Goal: Task Accomplishment & Management: Use online tool/utility

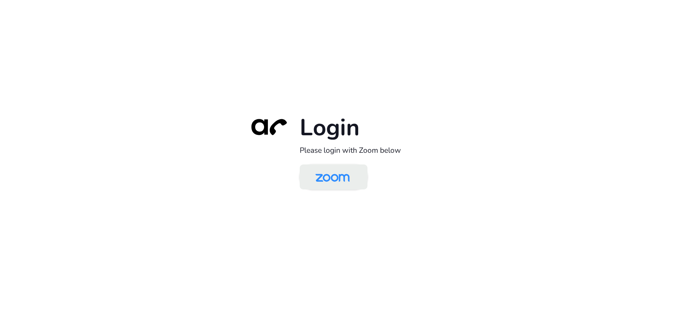
click at [330, 174] on img at bounding box center [332, 177] width 49 height 23
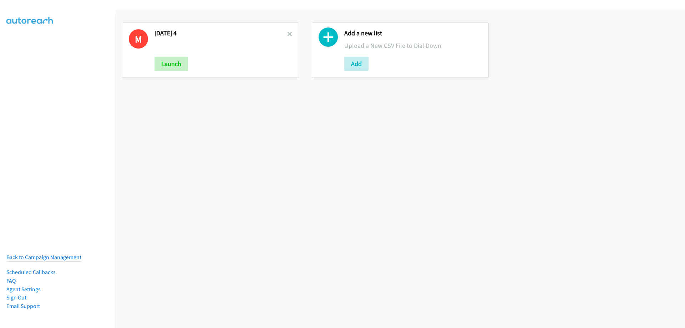
click at [287, 35] on icon at bounding box center [289, 34] width 5 height 5
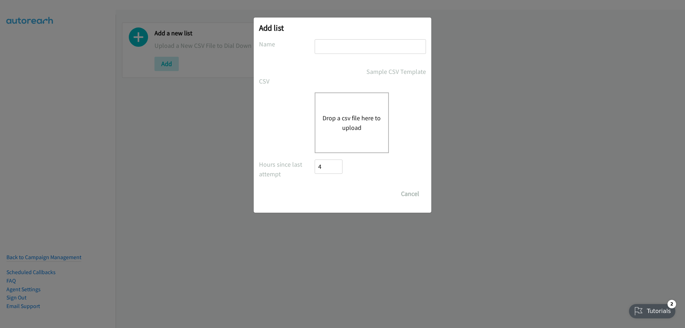
click at [325, 45] on input "text" at bounding box center [370, 46] width 111 height 15
type input "[DATE]"
click at [296, 67] on div "Sample CSV Template" at bounding box center [342, 72] width 167 height 10
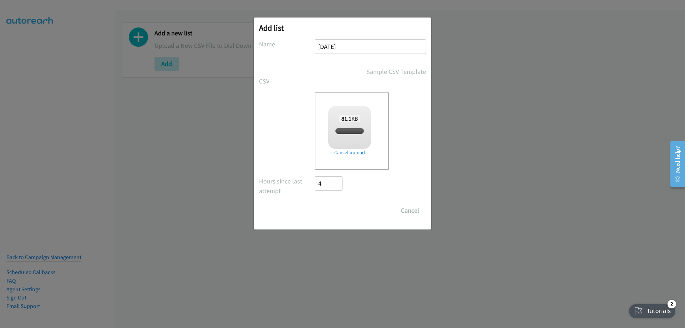
checkbox input "true"
click at [341, 210] on input "Save List" at bounding box center [333, 210] width 37 height 14
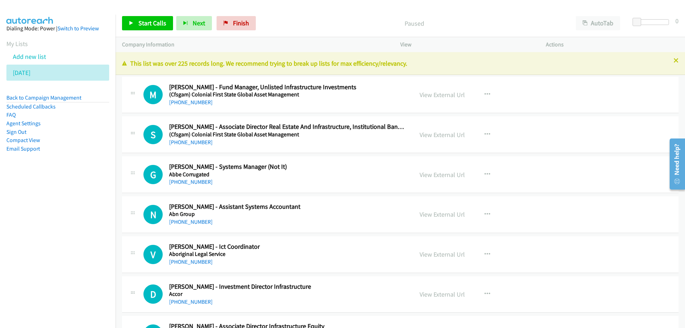
click at [50, 209] on nav "Dialing Mode: Power | Switch to Preview My Lists Add new list Tuesday Back to C…" at bounding box center [58, 179] width 116 height 328
click at [433, 96] on link "View External Url" at bounding box center [441, 95] width 45 height 8
click at [152, 25] on span "Start Calls" at bounding box center [152, 23] width 28 height 8
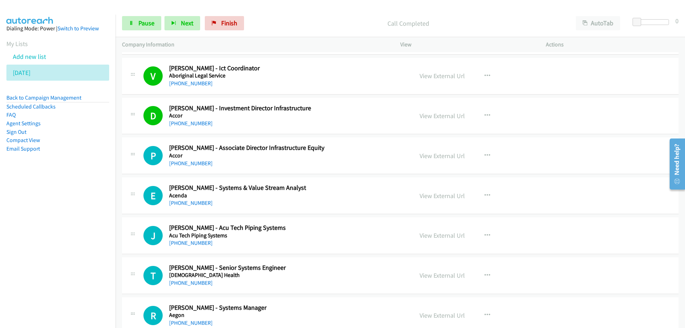
scroll to position [214, 0]
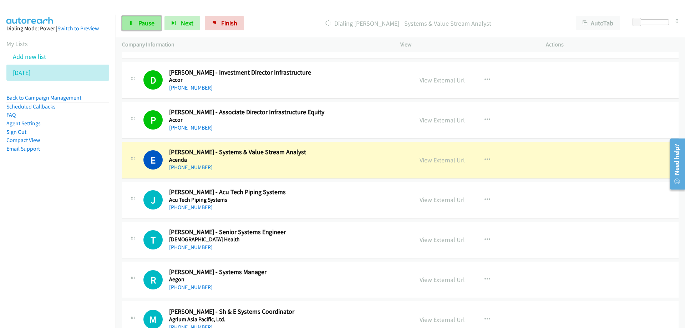
click at [151, 22] on span "Pause" at bounding box center [146, 23] width 16 height 8
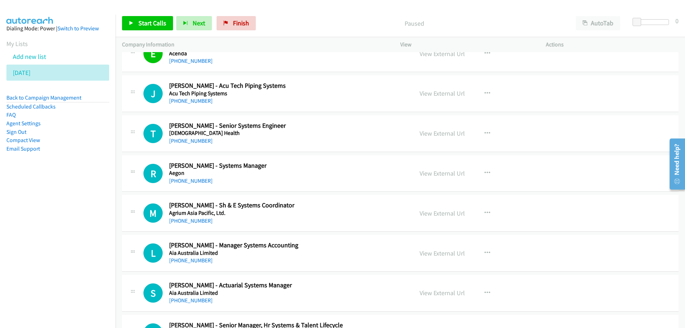
scroll to position [321, 0]
click at [143, 24] on span "Start Calls" at bounding box center [152, 23] width 28 height 8
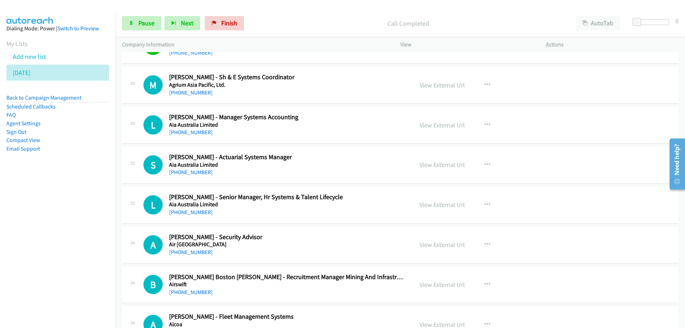
scroll to position [464, 0]
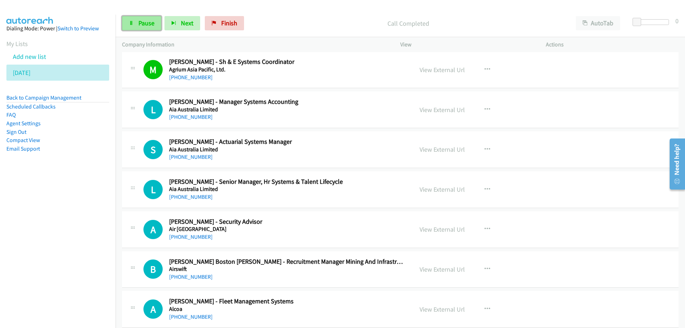
click at [136, 19] on link "Pause" at bounding box center [141, 23] width 39 height 14
click at [144, 24] on span "Start Calls" at bounding box center [152, 23] width 28 height 8
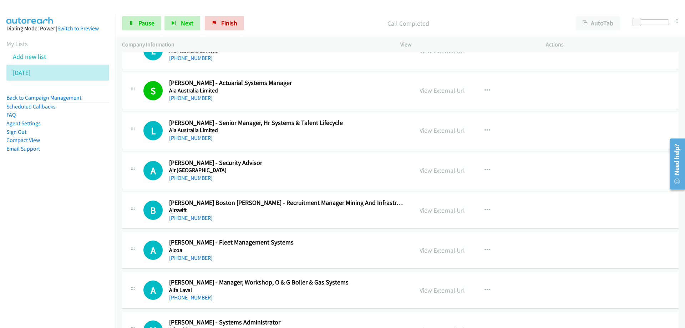
scroll to position [535, 0]
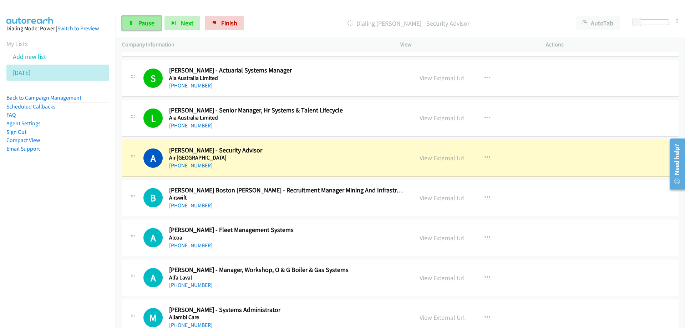
click at [152, 22] on span "Pause" at bounding box center [146, 23] width 16 height 8
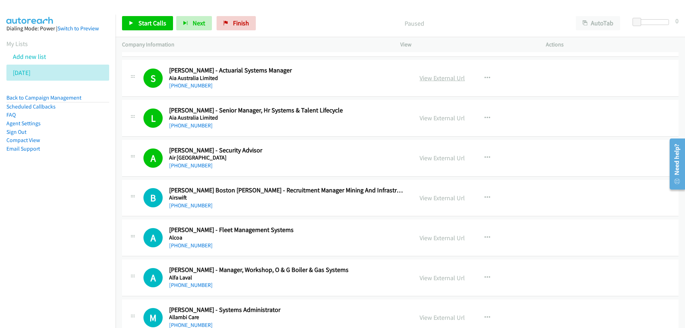
click at [441, 79] on link "View External Url" at bounding box center [441, 78] width 45 height 8
click at [450, 198] on link "View External Url" at bounding box center [441, 198] width 45 height 8
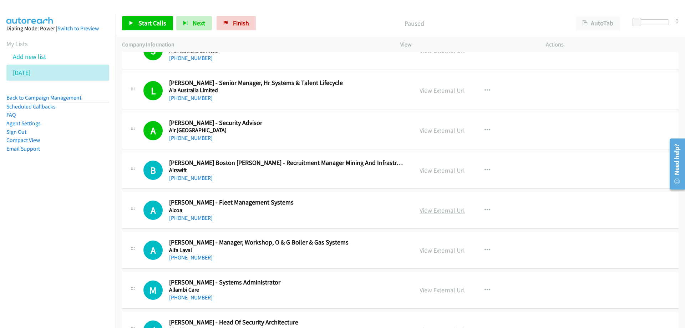
scroll to position [571, 0]
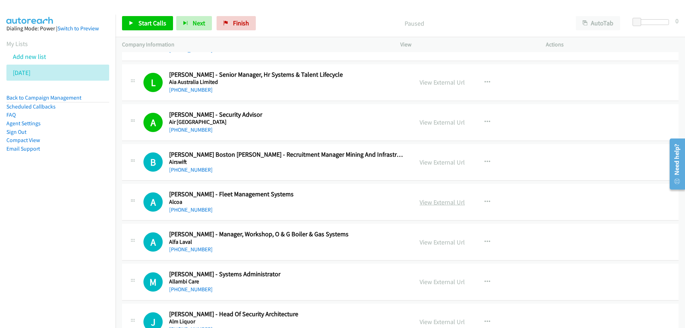
click at [438, 204] on link "View External Url" at bounding box center [441, 202] width 45 height 8
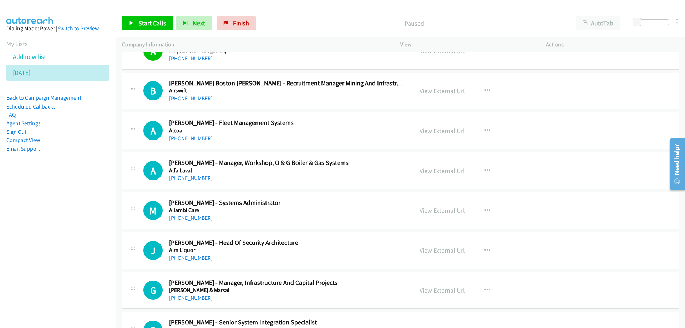
scroll to position [678, 0]
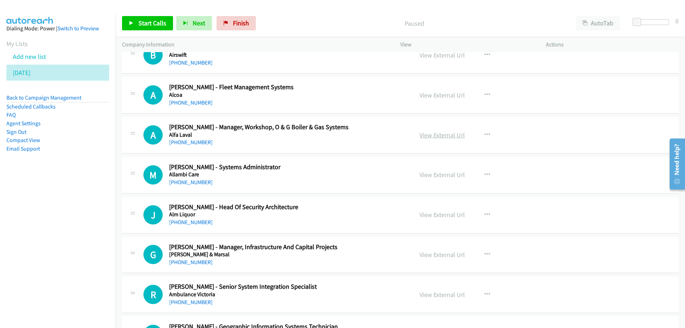
click at [438, 138] on link "View External Url" at bounding box center [441, 135] width 45 height 8
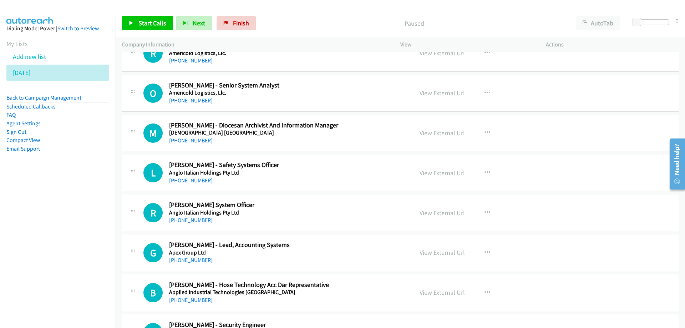
scroll to position [1034, 0]
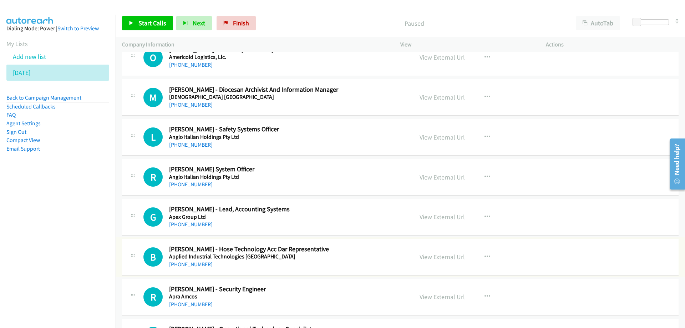
click at [452, 259] on link "View External Url" at bounding box center [441, 257] width 45 height 8
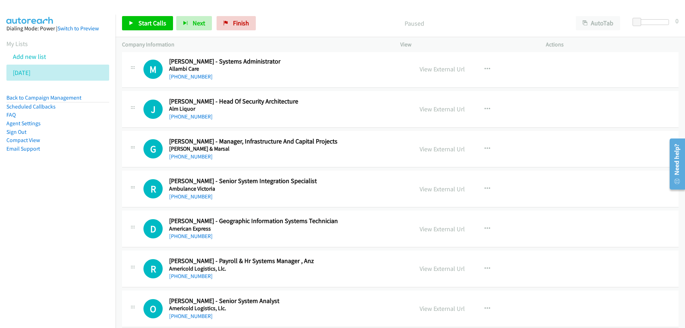
scroll to position [749, 0]
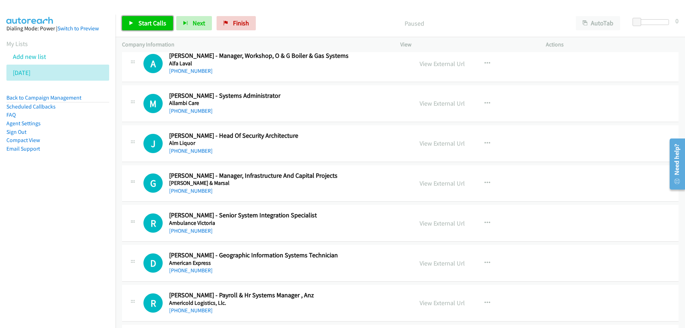
click at [147, 18] on link "Start Calls" at bounding box center [147, 23] width 51 height 14
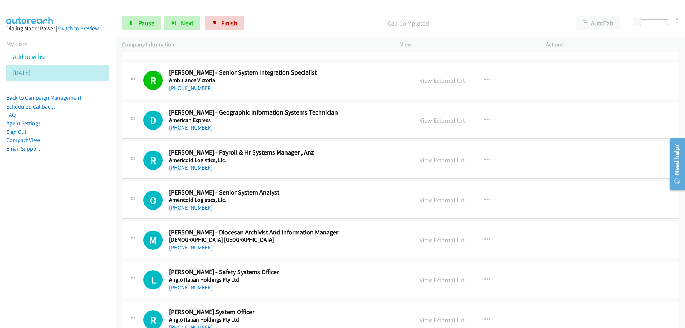
scroll to position [927, 0]
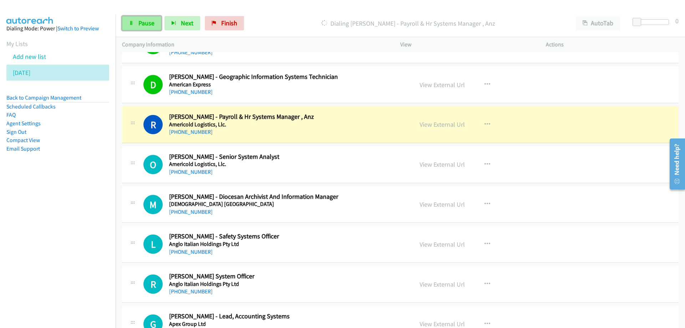
click at [154, 24] on link "Pause" at bounding box center [141, 23] width 39 height 14
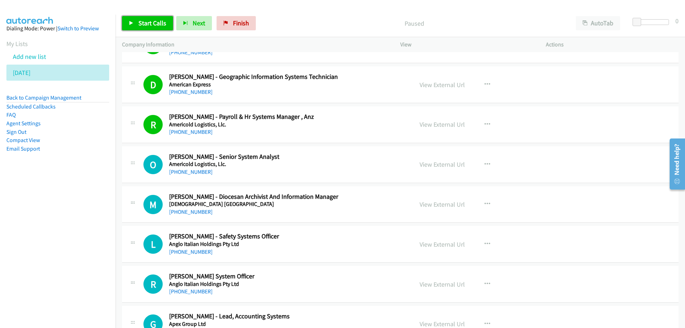
click at [147, 21] on span "Start Calls" at bounding box center [152, 23] width 28 height 8
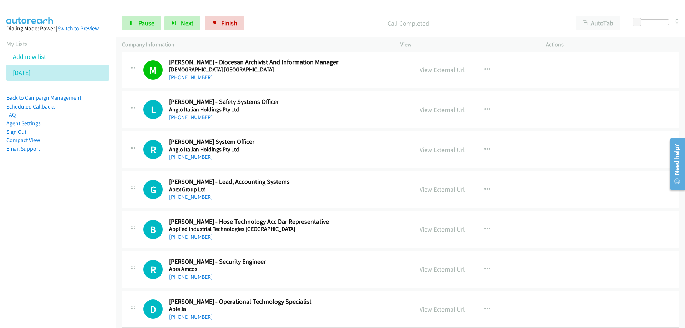
scroll to position [1070, 0]
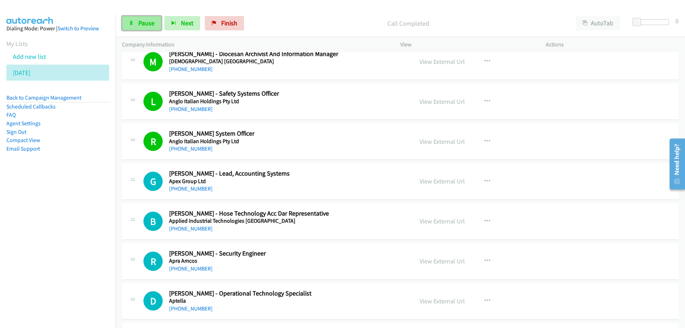
click at [147, 22] on span "Pause" at bounding box center [146, 23] width 16 height 8
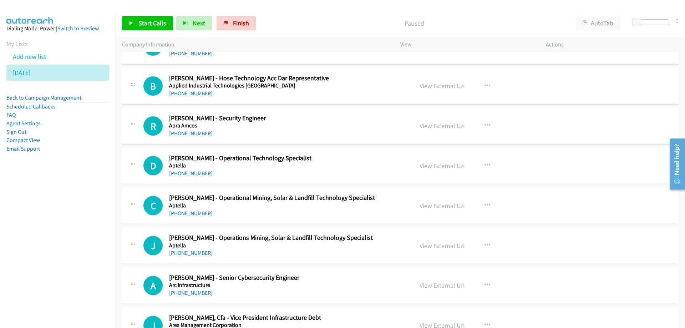
scroll to position [1213, 0]
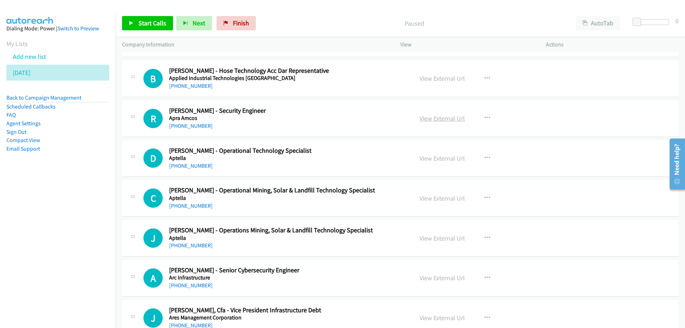
click at [430, 118] on link "View External Url" at bounding box center [441, 118] width 45 height 8
click at [192, 126] on link "+61 410 320 449" at bounding box center [191, 125] width 44 height 7
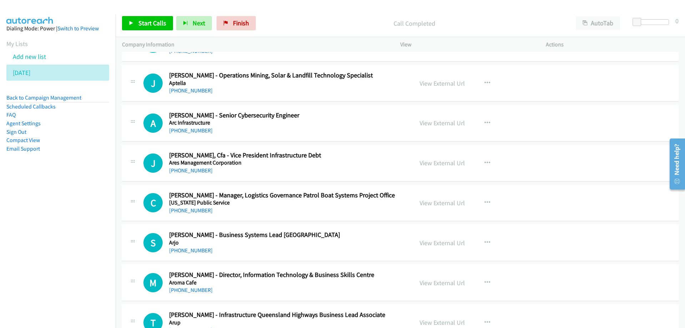
scroll to position [1391, 0]
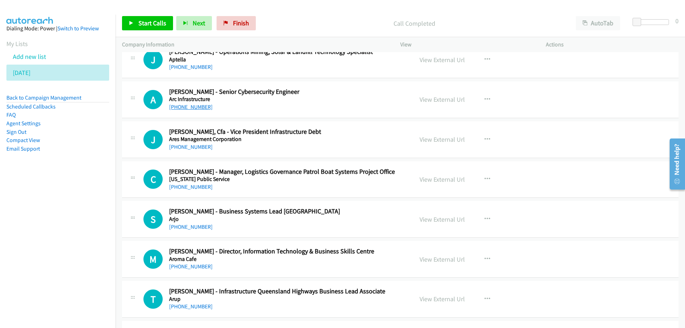
click at [193, 107] on link "+61 466 637 176" at bounding box center [191, 106] width 44 height 7
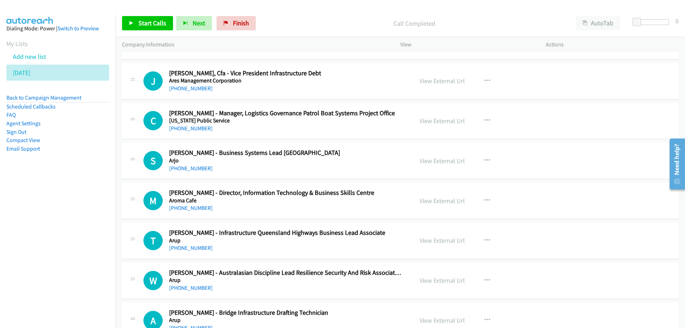
scroll to position [1462, 0]
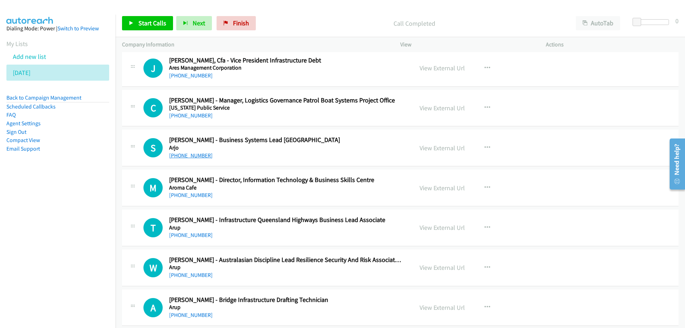
click at [186, 157] on link "+61 423 782 734" at bounding box center [191, 155] width 44 height 7
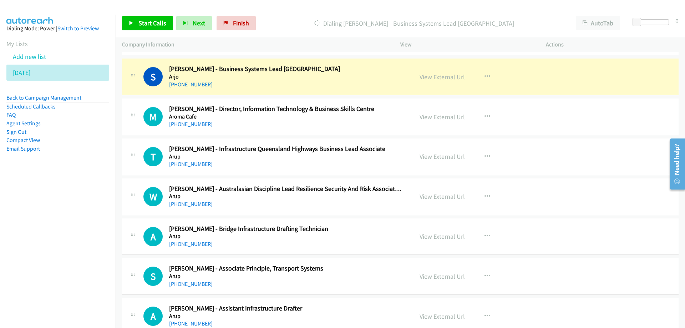
scroll to position [1534, 0]
click at [362, 80] on div "+61 423 782 734" at bounding box center [286, 84] width 235 height 9
click at [434, 75] on link "View External Url" at bounding box center [441, 76] width 45 height 8
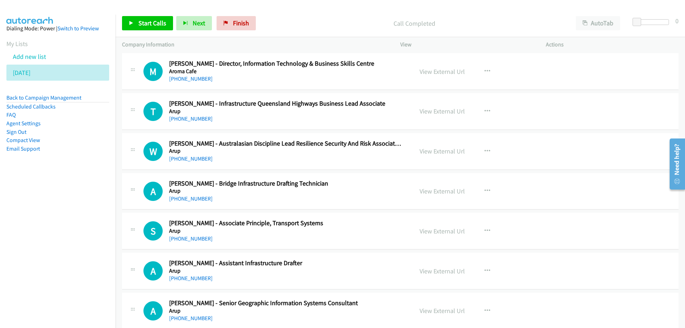
scroll to position [1605, 0]
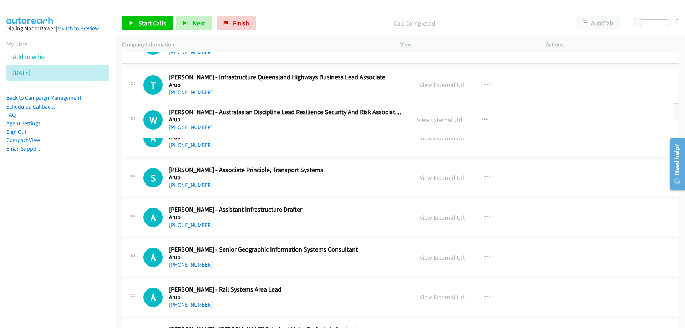
drag, startPoint x: 241, startPoint y: 119, endPoint x: 338, endPoint y: 114, distance: 97.9
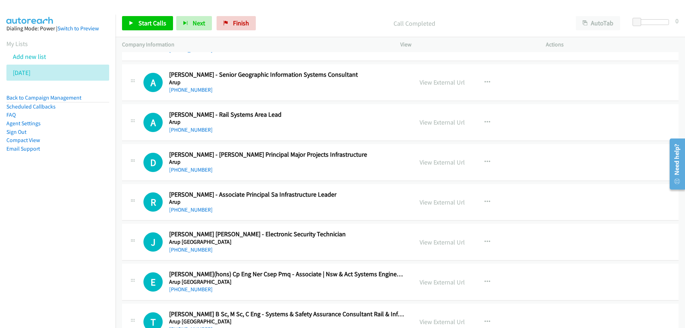
scroll to position [1819, 0]
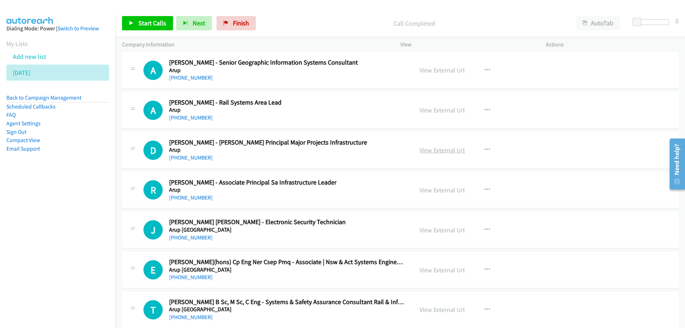
click at [449, 153] on link "View External Url" at bounding box center [441, 150] width 45 height 8
click at [195, 160] on link "+61 499 084 588" at bounding box center [191, 157] width 44 height 7
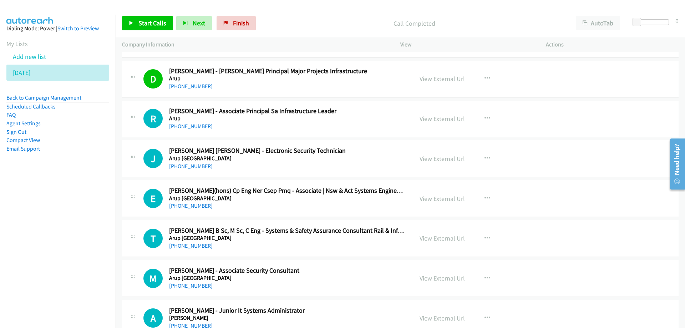
scroll to position [1926, 0]
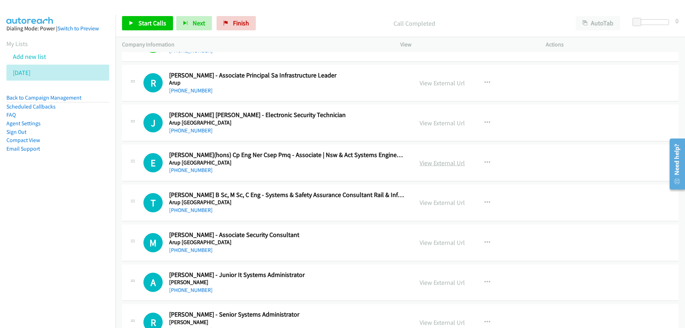
click at [426, 163] on link "View External Url" at bounding box center [441, 163] width 45 height 8
click at [361, 215] on div "T Callback Scheduled Tracy White B Sc, M Sc, C Eng - Systems & Safety Assurance…" at bounding box center [400, 202] width 556 height 37
click at [484, 201] on icon "button" at bounding box center [487, 203] width 6 height 6
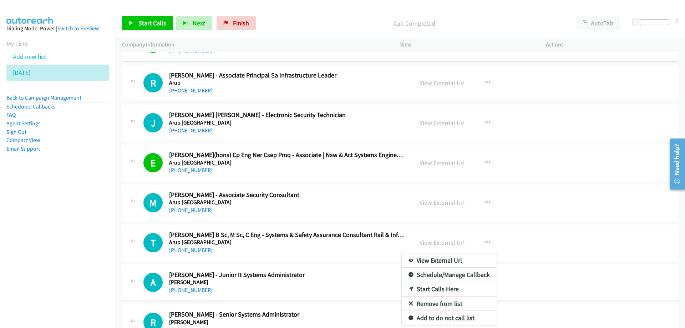
click at [416, 290] on link "Start Calls Here" at bounding box center [449, 289] width 95 height 14
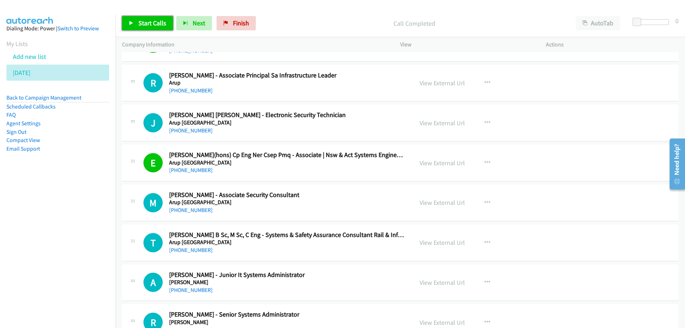
click at [161, 20] on span "Start Calls" at bounding box center [152, 23] width 28 height 8
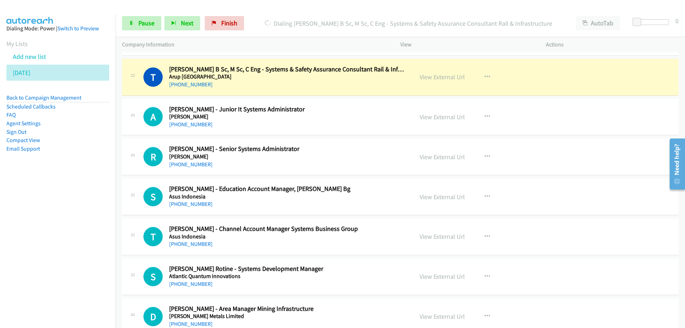
scroll to position [2104, 0]
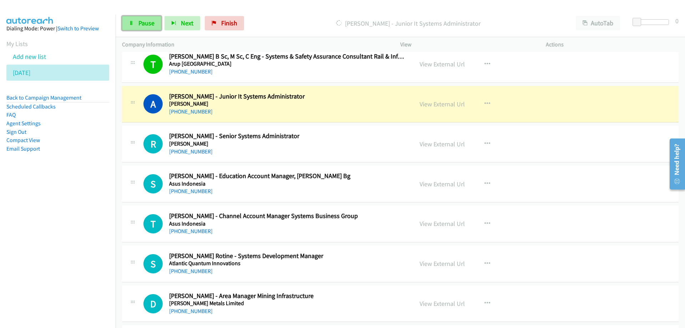
click at [146, 24] on span "Pause" at bounding box center [146, 23] width 16 height 8
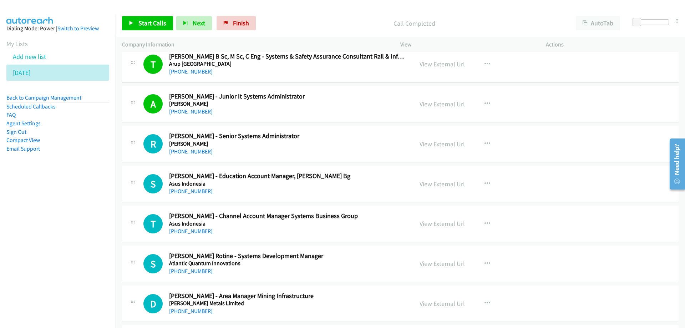
click at [306, 98] on h2 "Adam Rogers - Junior It Systems Administrator" at bounding box center [286, 96] width 235 height 8
click at [444, 103] on link "View External Url" at bounding box center [441, 104] width 45 height 8
click at [158, 26] on span "Start Calls" at bounding box center [152, 23] width 28 height 8
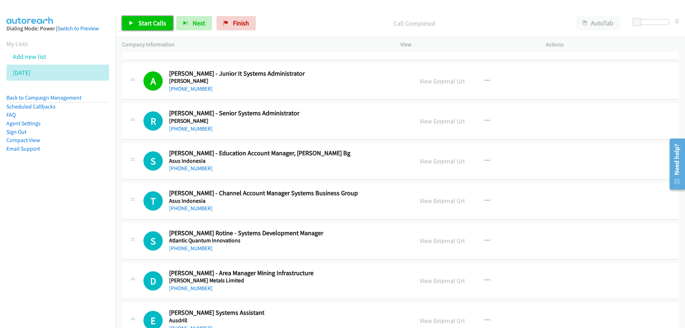
scroll to position [2140, 0]
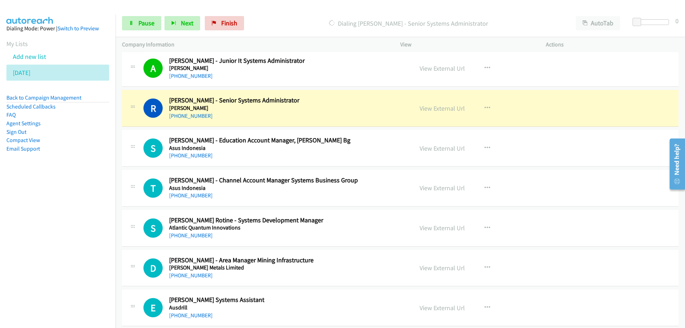
click at [338, 107] on h5 "Assa Abloy" at bounding box center [286, 108] width 235 height 7
click at [148, 26] on span "Pause" at bounding box center [146, 23] width 16 height 8
click at [422, 108] on link "View External Url" at bounding box center [441, 108] width 45 height 8
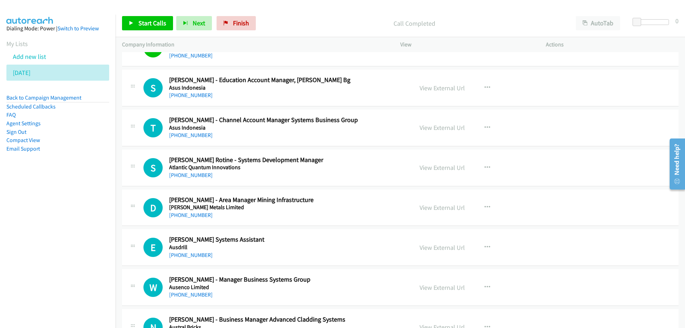
scroll to position [2211, 0]
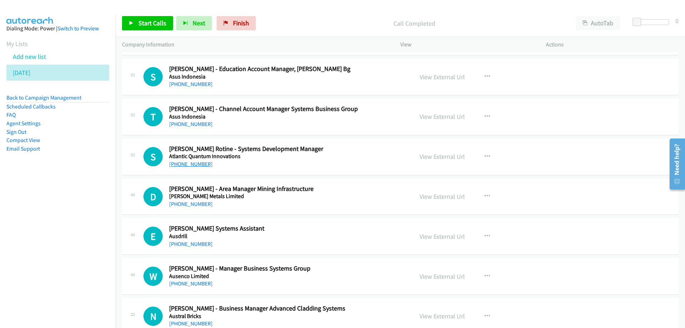
click at [189, 164] on link "+61 416 521 616" at bounding box center [191, 164] width 44 height 7
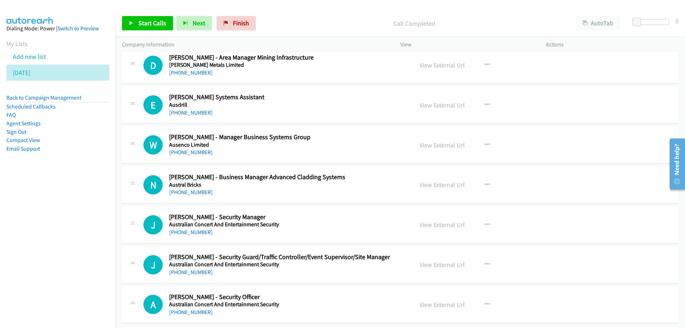
scroll to position [2354, 0]
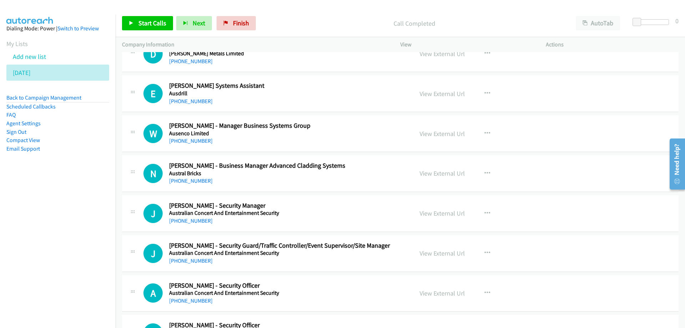
click at [238, 150] on div "W Callback Scheduled Wayne Adams - Manager Business Systems Group Ausenco Limit…" at bounding box center [400, 133] width 556 height 37
click at [434, 134] on link "View External Url" at bounding box center [441, 133] width 45 height 8
click at [187, 140] on link "+61 437 734 311" at bounding box center [191, 140] width 44 height 7
click at [37, 73] on icon at bounding box center [34, 73] width 5 height 5
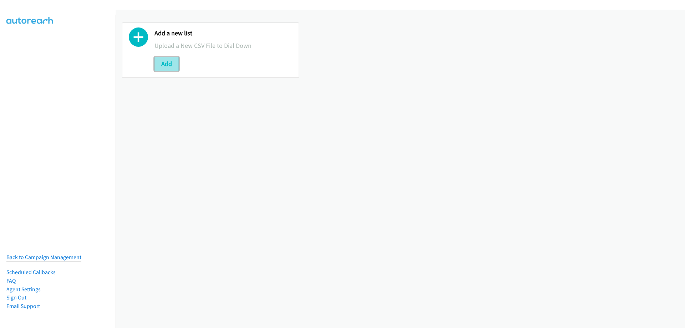
click at [171, 64] on button "Add" at bounding box center [166, 64] width 24 height 14
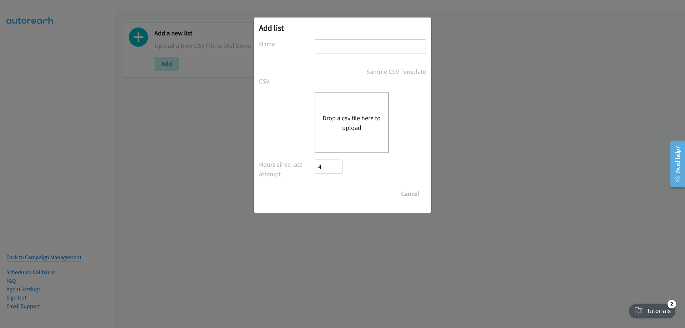
drag, startPoint x: 337, startPoint y: 49, endPoint x: 341, endPoint y: 45, distance: 5.8
click at [337, 49] on input "text" at bounding box center [370, 46] width 111 height 15
type input "[DATE] 2"
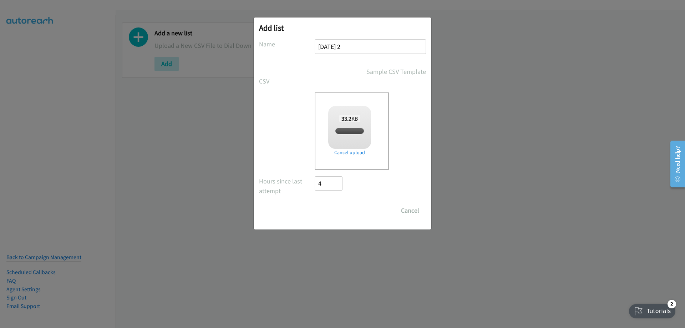
checkbox input "true"
click at [329, 209] on input "Save List" at bounding box center [333, 210] width 37 height 14
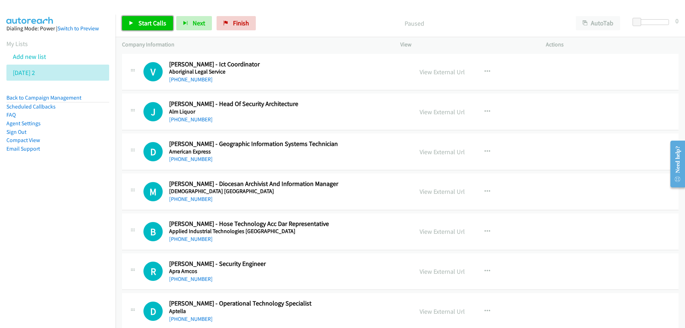
click at [147, 24] on span "Start Calls" at bounding box center [152, 23] width 28 height 8
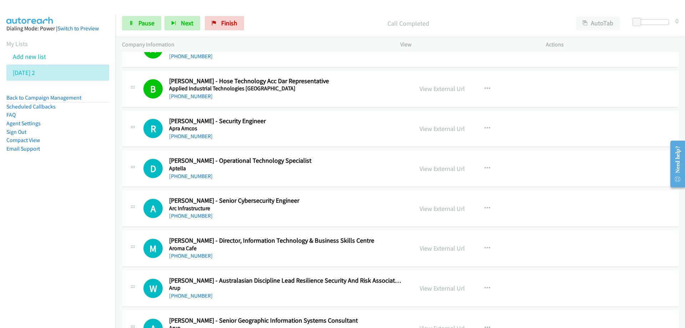
scroll to position [178, 0]
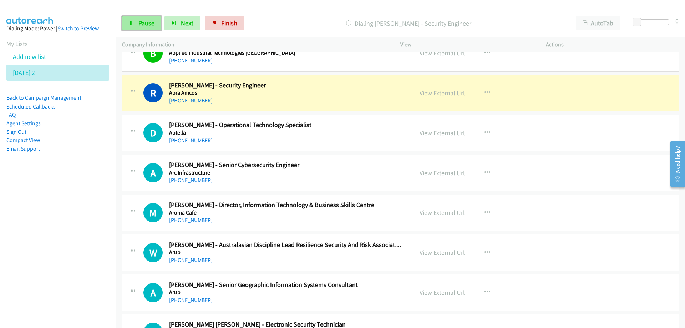
click at [145, 24] on span "Pause" at bounding box center [146, 23] width 16 height 8
click at [436, 92] on link "View External Url" at bounding box center [441, 93] width 45 height 8
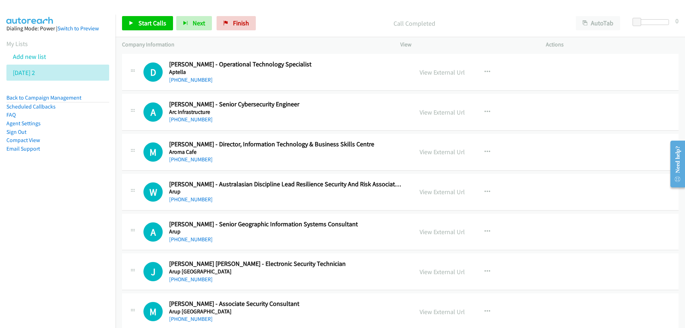
scroll to position [250, 0]
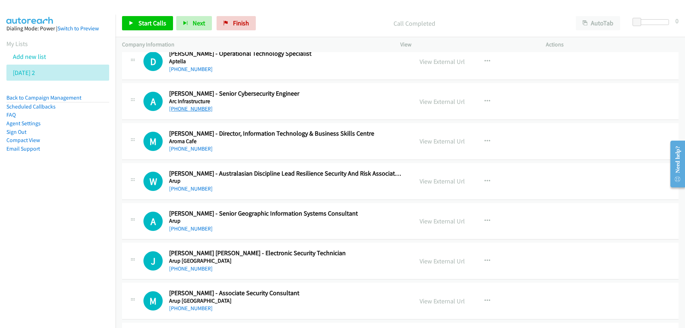
click at [185, 108] on link "+61 466 637 176" at bounding box center [191, 108] width 44 height 7
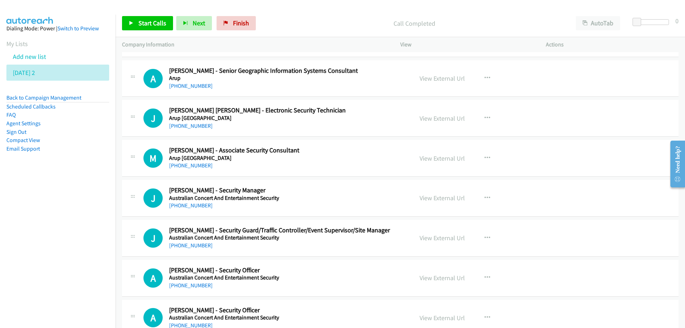
scroll to position [428, 0]
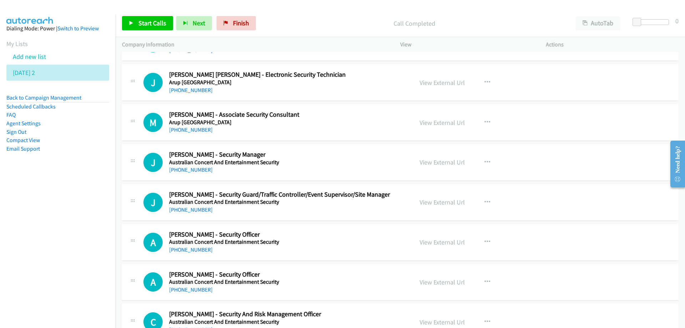
click at [241, 129] on div "+61 448 052 288" at bounding box center [286, 130] width 235 height 9
drag, startPoint x: 433, startPoint y: 123, endPoint x: 439, endPoint y: 144, distance: 21.9
click at [435, 123] on link "View External Url" at bounding box center [441, 122] width 45 height 8
click at [190, 131] on link "+61 448 052 288" at bounding box center [191, 129] width 44 height 7
click at [328, 162] on h5 "Australian Concert And Entertainment Security" at bounding box center [286, 162] width 235 height 7
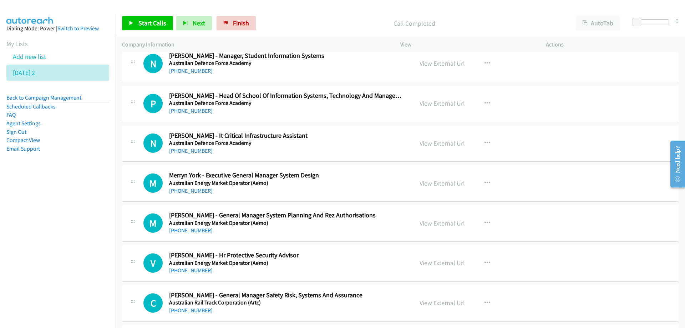
scroll to position [749, 0]
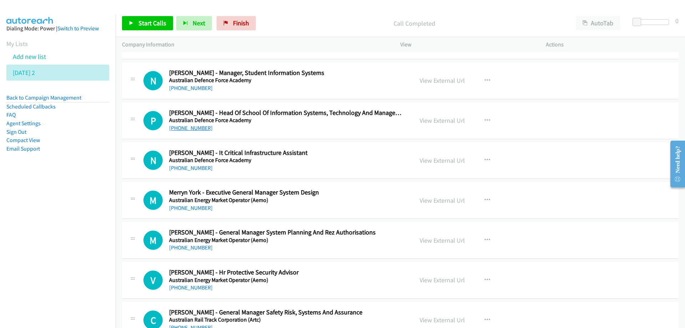
click at [192, 128] on link "+61 425 854 922" at bounding box center [191, 127] width 44 height 7
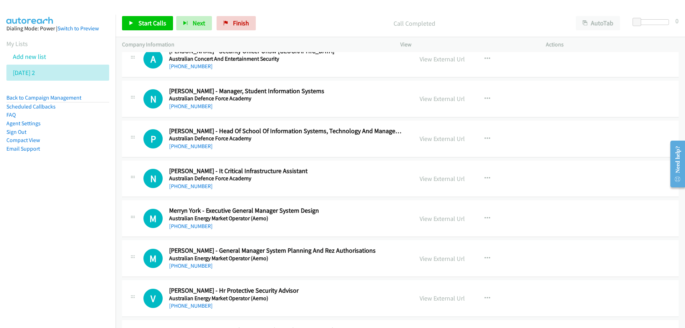
scroll to position [713, 0]
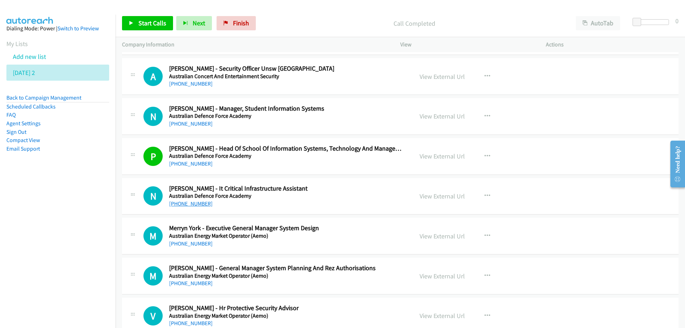
click at [185, 204] on link "+61 478 128 935" at bounding box center [191, 203] width 44 height 7
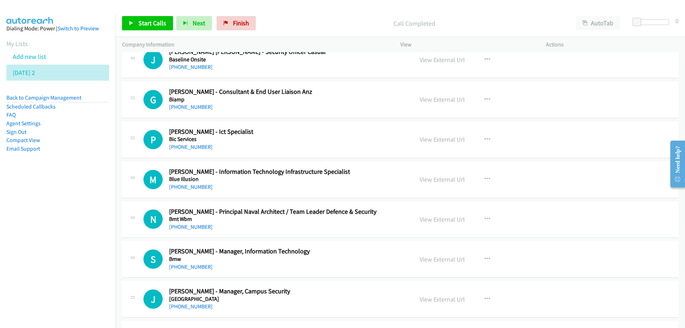
scroll to position [1141, 0]
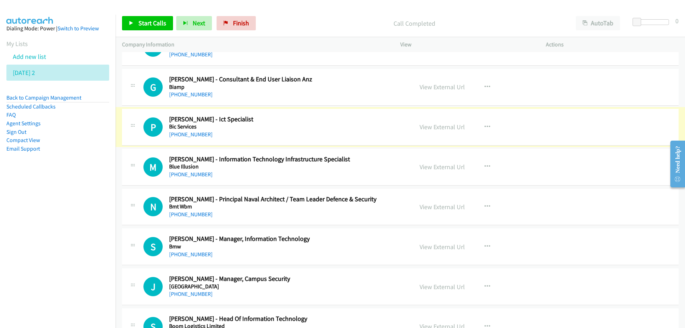
click at [197, 134] on link "+61 450 103 185" at bounding box center [191, 134] width 44 height 7
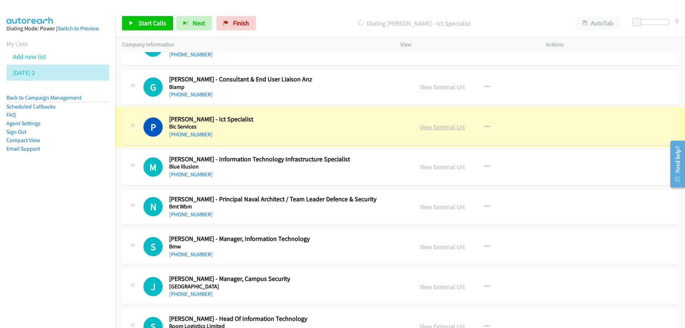
click at [430, 127] on link "View External Url" at bounding box center [441, 127] width 45 height 8
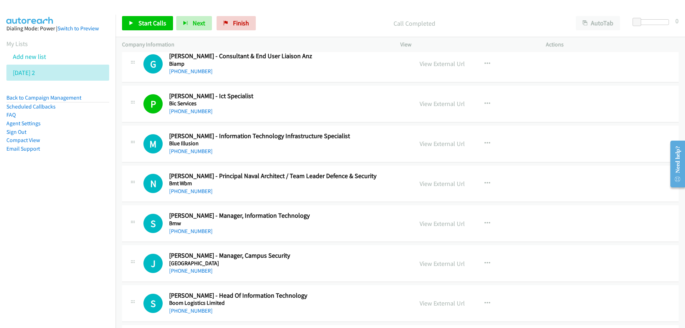
scroll to position [1177, 0]
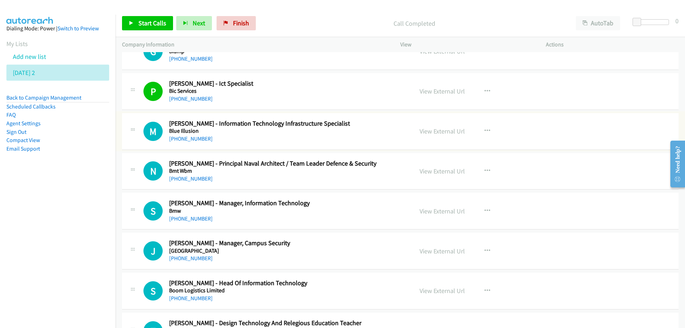
click at [189, 140] on link "+61 448 055 535" at bounding box center [191, 138] width 44 height 7
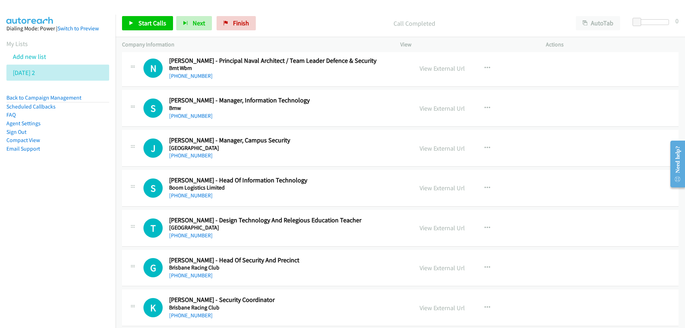
scroll to position [1284, 0]
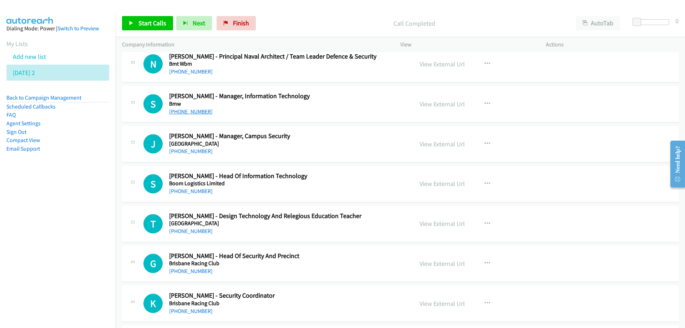
click at [195, 112] on link "+61 447 977 170" at bounding box center [191, 111] width 44 height 7
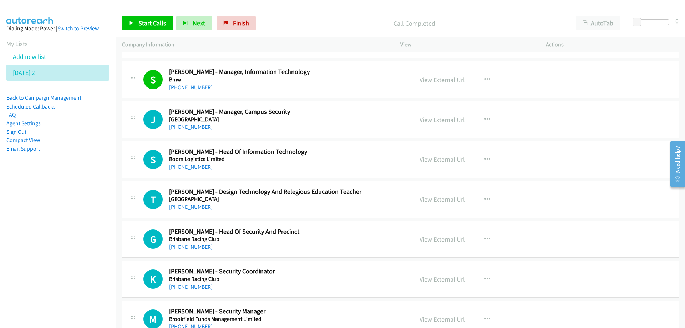
scroll to position [1320, 0]
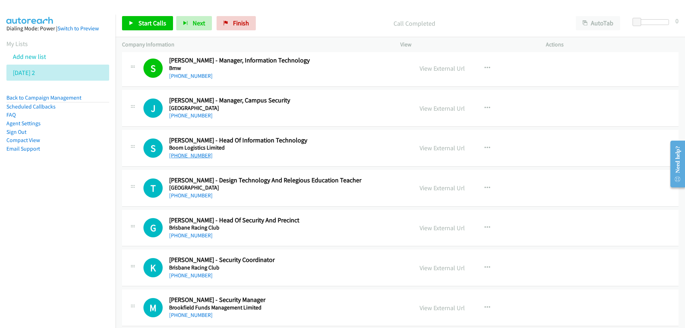
click at [189, 157] on link "+61 457 416 934" at bounding box center [191, 155] width 44 height 7
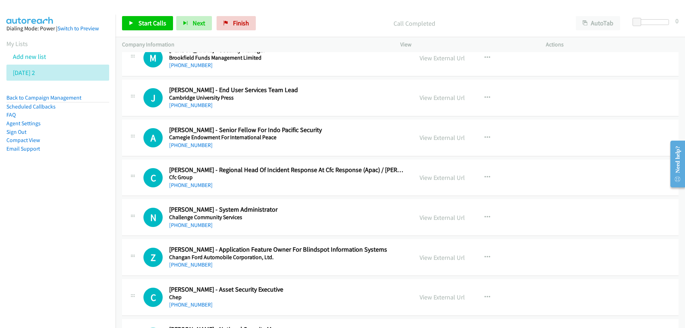
scroll to position [1605, 0]
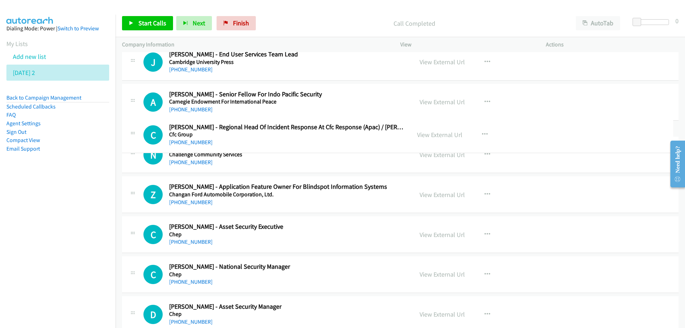
drag, startPoint x: 329, startPoint y: 136, endPoint x: 357, endPoint y: 128, distance: 28.4
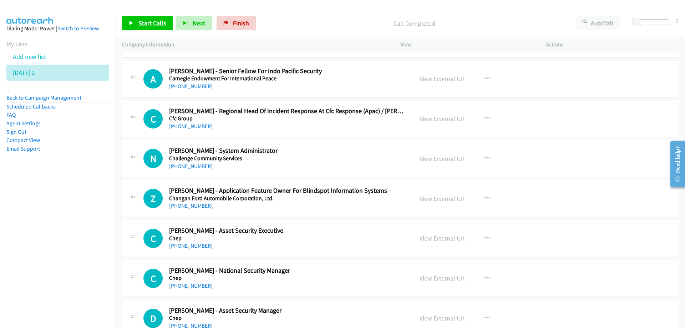
scroll to position [1641, 0]
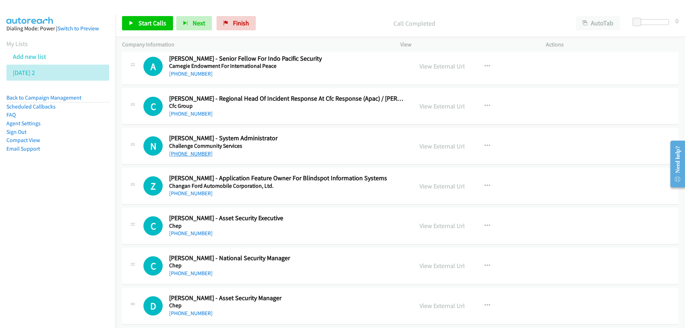
click at [195, 152] on link "+61 419 432 562" at bounding box center [191, 153] width 44 height 7
click at [333, 151] on div "+61 419 432 562" at bounding box center [286, 153] width 235 height 9
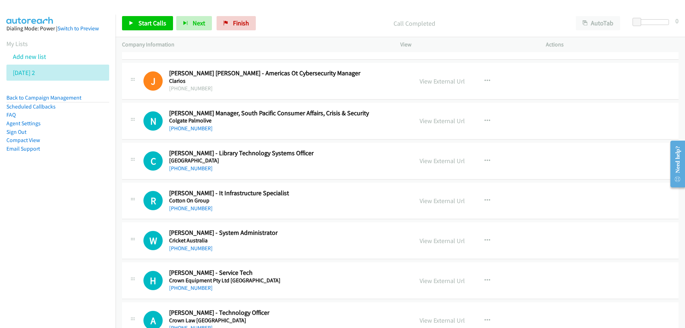
scroll to position [1997, 0]
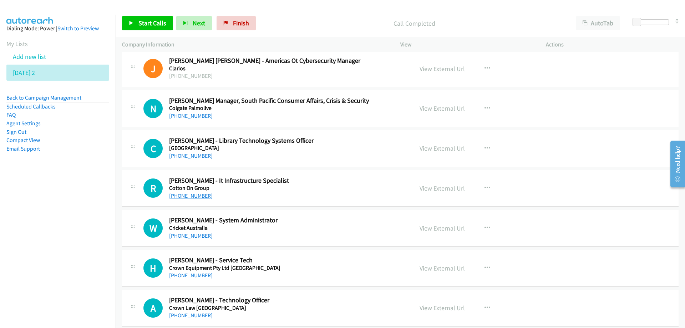
click at [189, 198] on link "+61 405 326 256" at bounding box center [191, 195] width 44 height 7
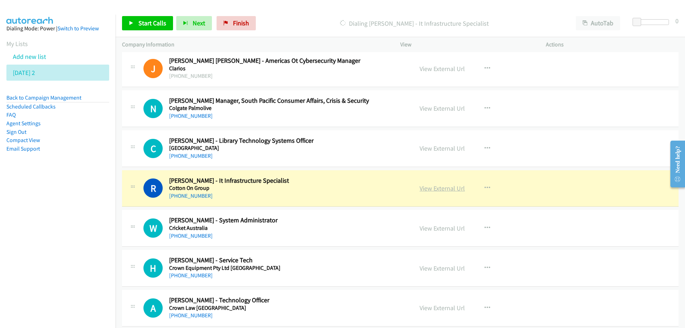
drag, startPoint x: 303, startPoint y: 192, endPoint x: 440, endPoint y: 190, distance: 137.0
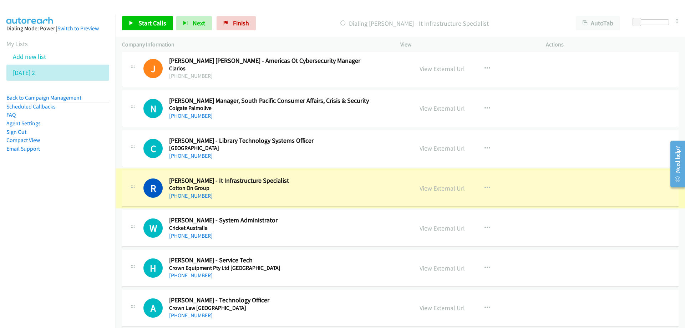
click at [439, 189] on link "View External Url" at bounding box center [441, 188] width 45 height 8
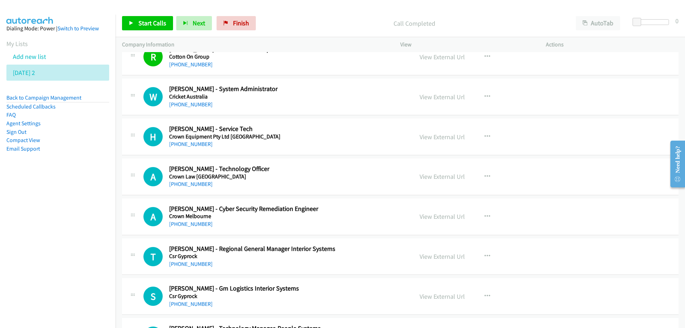
scroll to position [2140, 0]
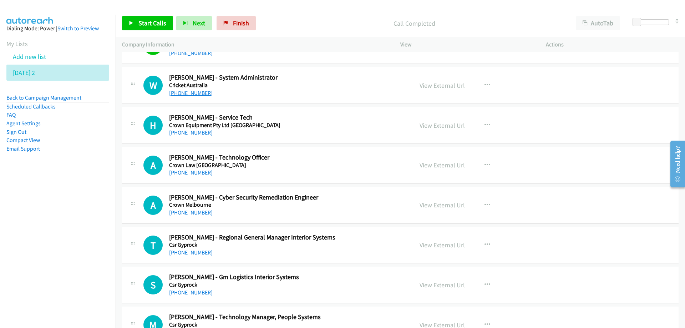
click at [195, 91] on link "+64 27 379 2286" at bounding box center [191, 93] width 44 height 7
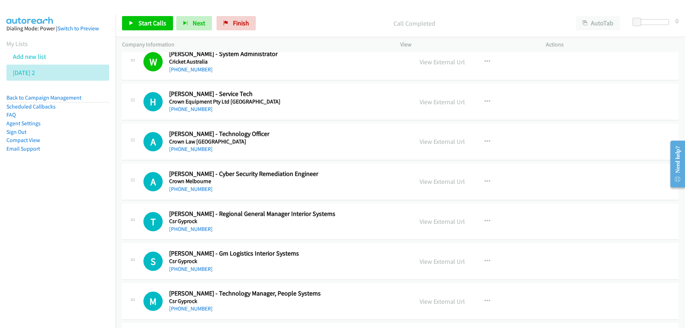
scroll to position [2176, 0]
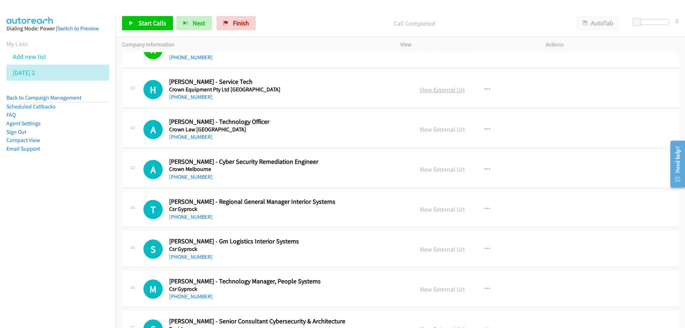
click at [430, 90] on link "View External Url" at bounding box center [441, 90] width 45 height 8
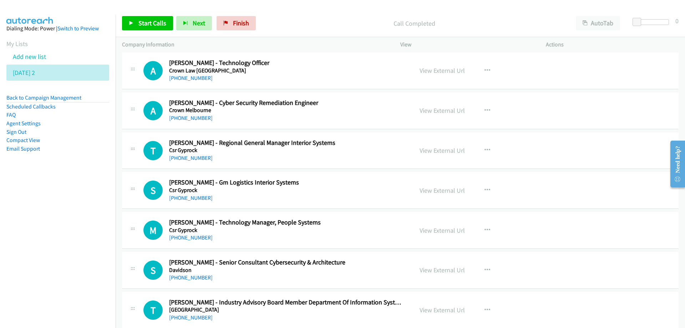
scroll to position [2247, 0]
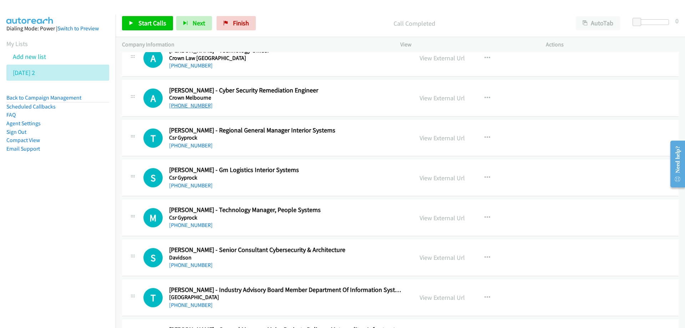
click at [200, 105] on link "+64 27 522 8390" at bounding box center [191, 105] width 44 height 7
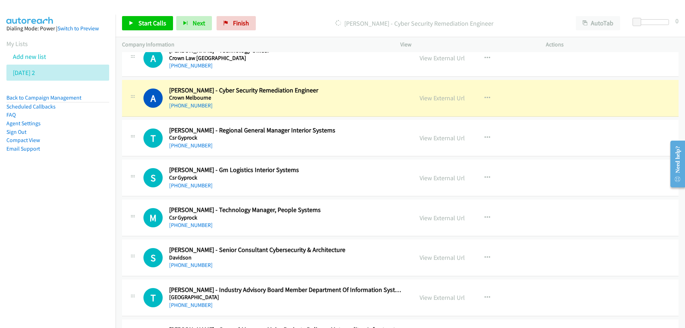
click at [350, 97] on h5 "Crown Melbourne" at bounding box center [286, 97] width 235 height 7
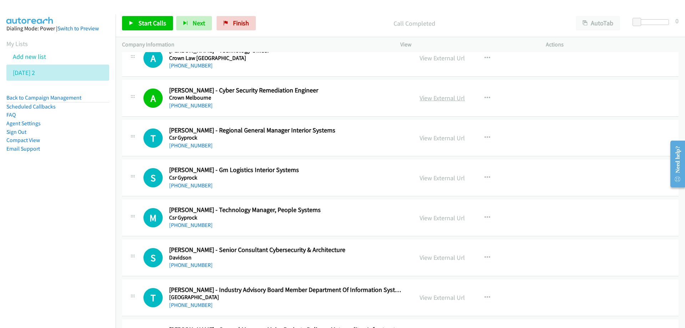
click at [433, 97] on link "View External Url" at bounding box center [441, 98] width 45 height 8
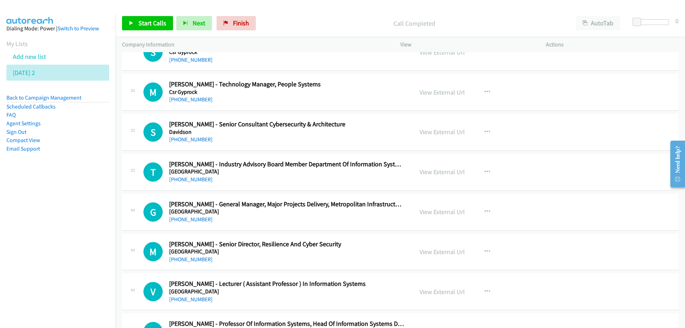
scroll to position [2390, 0]
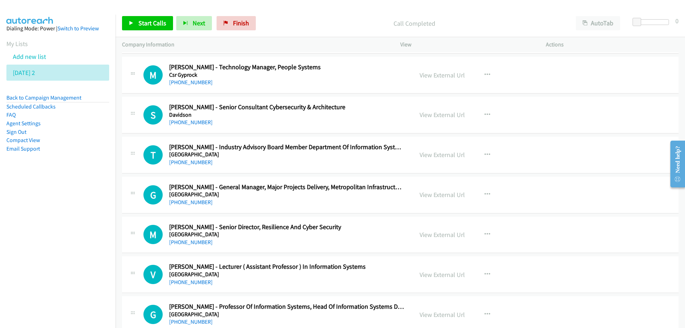
click at [232, 116] on h5 "Davidson" at bounding box center [286, 114] width 235 height 7
click at [187, 123] on link "+61 491 144 026" at bounding box center [191, 122] width 44 height 7
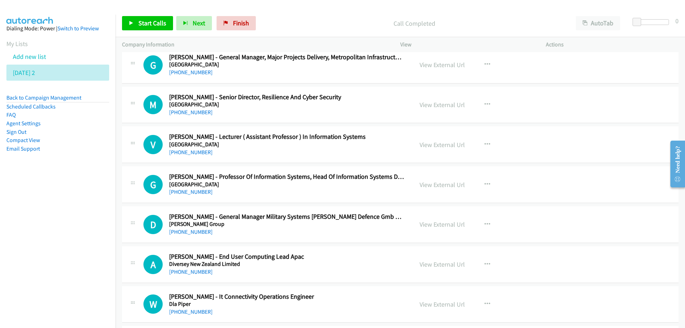
scroll to position [2532, 0]
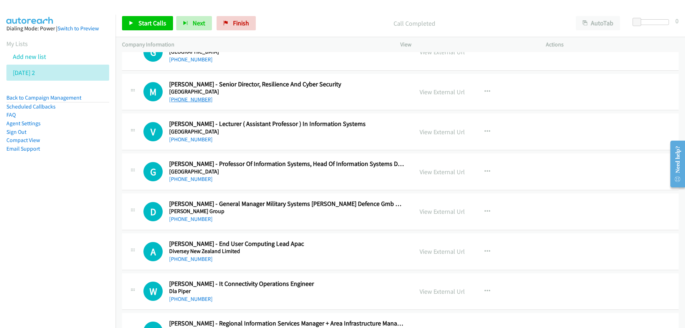
click at [189, 100] on link "+64 21 190 2300" at bounding box center [191, 99] width 44 height 7
click at [295, 134] on h5 "Deakin University" at bounding box center [286, 131] width 235 height 7
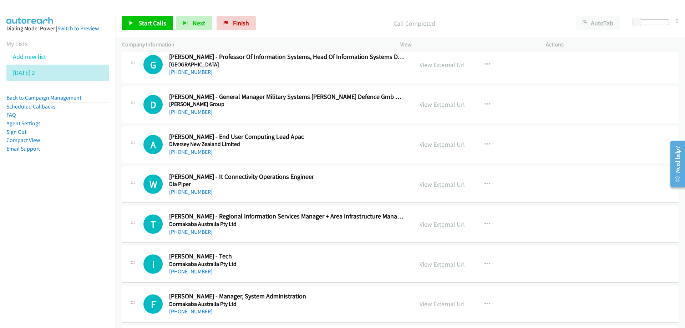
scroll to position [2675, 0]
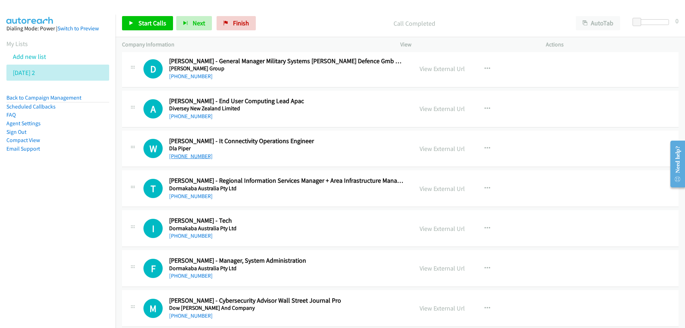
click at [185, 156] on link "+61 416 009 163" at bounding box center [191, 156] width 44 height 7
click at [269, 200] on div "T Callback Scheduled Toby Shaw - Regional Information Services Manager + Area I…" at bounding box center [400, 188] width 556 height 37
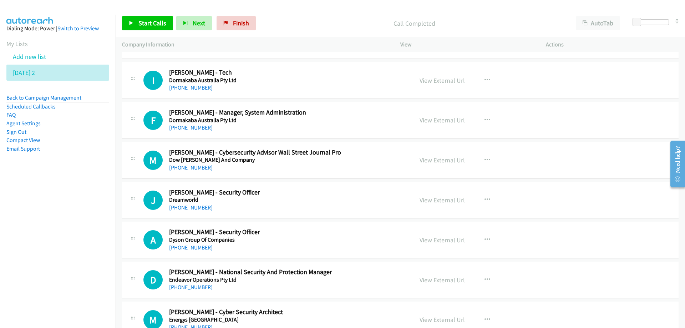
scroll to position [2853, 0]
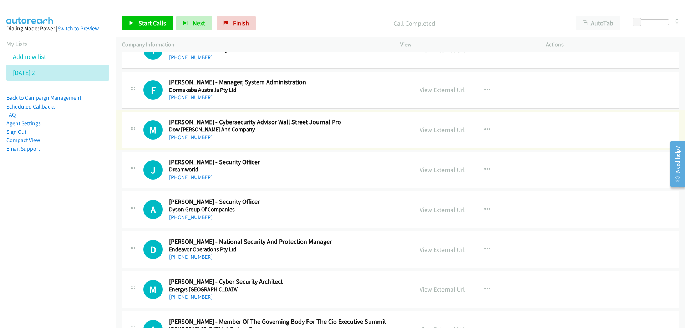
click at [189, 137] on link "+61 412 100 307" at bounding box center [191, 137] width 44 height 7
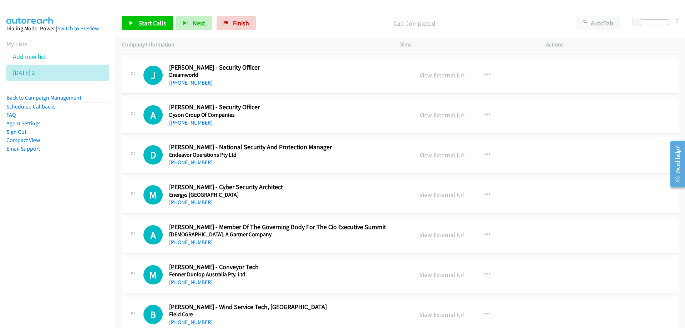
scroll to position [2960, 0]
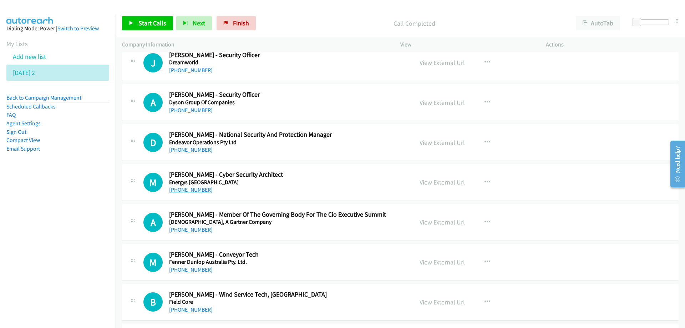
click at [184, 188] on link "+61 477 277 784" at bounding box center [191, 189] width 44 height 7
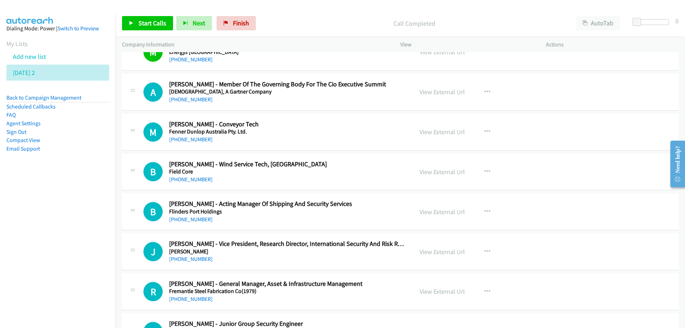
scroll to position [3103, 0]
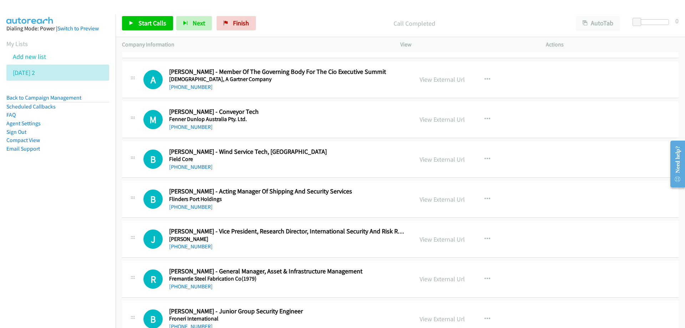
click at [349, 155] on h2 "Bradley Morgan - Wind Service Tech, Mumbida" at bounding box center [286, 152] width 235 height 8
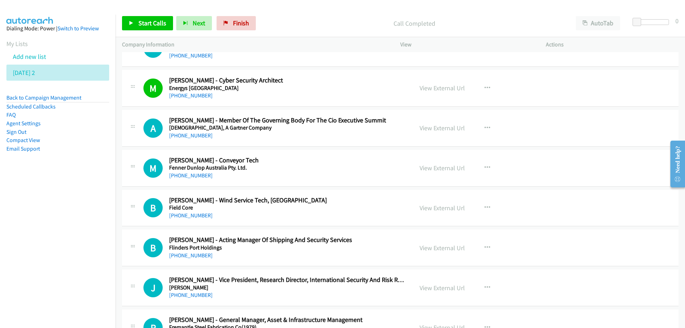
scroll to position [3067, 0]
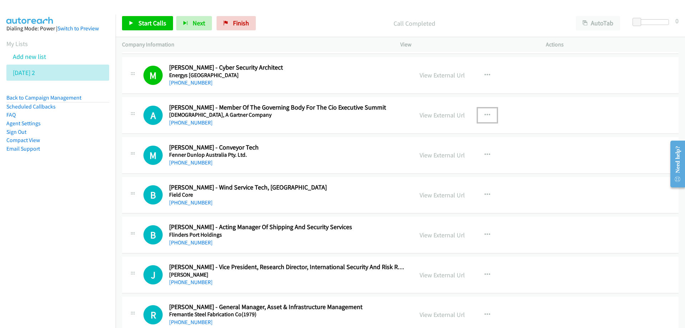
click at [484, 113] on icon "button" at bounding box center [487, 115] width 6 height 6
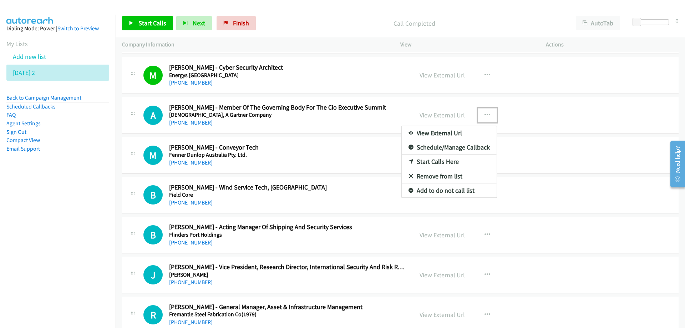
click at [433, 162] on link "Start Calls Here" at bounding box center [449, 161] width 95 height 14
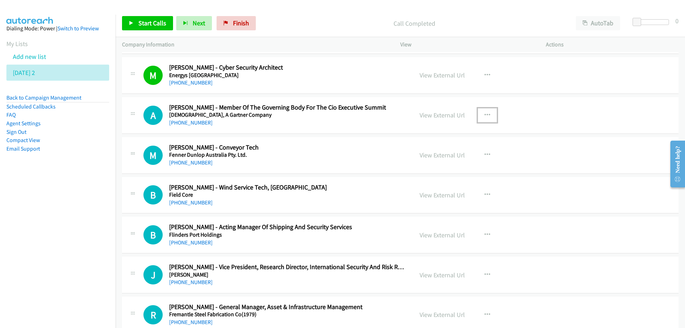
click at [479, 114] on button "button" at bounding box center [487, 115] width 19 height 14
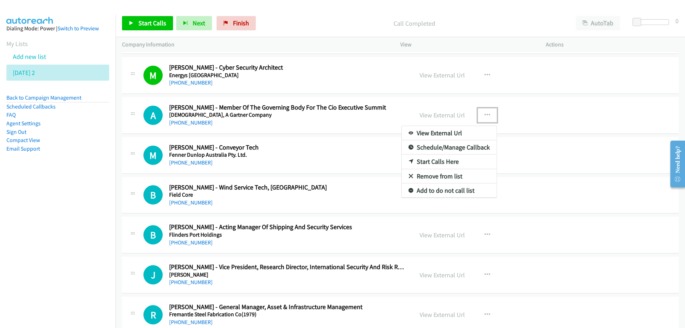
click at [417, 159] on link "Start Calls Here" at bounding box center [449, 161] width 95 height 14
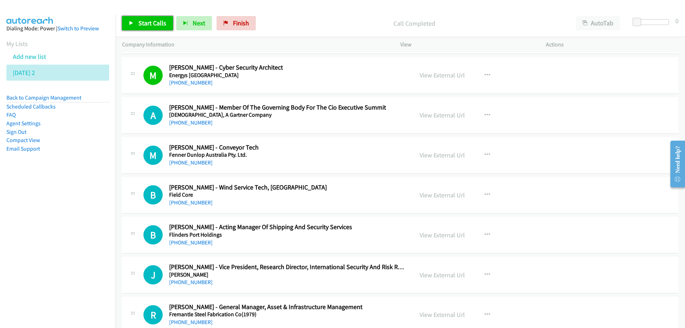
click at [149, 19] on span "Start Calls" at bounding box center [152, 23] width 28 height 8
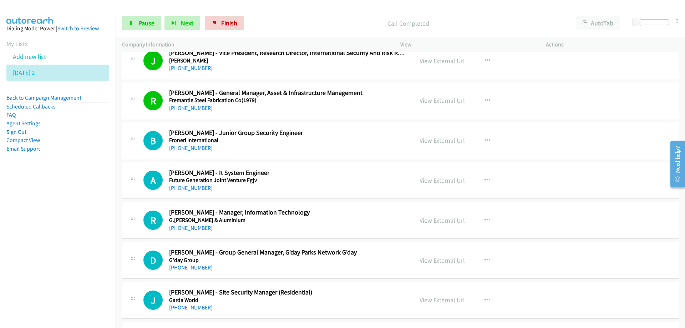
scroll to position [3317, 0]
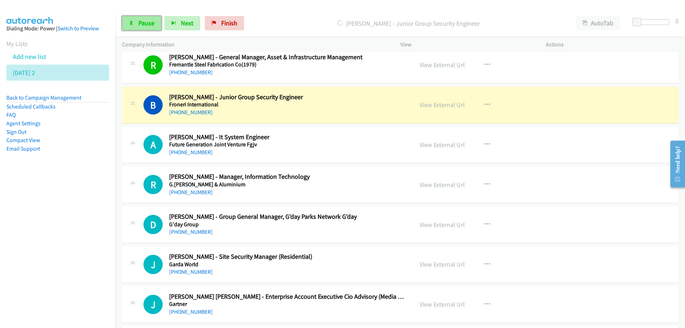
click at [149, 22] on span "Pause" at bounding box center [146, 23] width 16 height 8
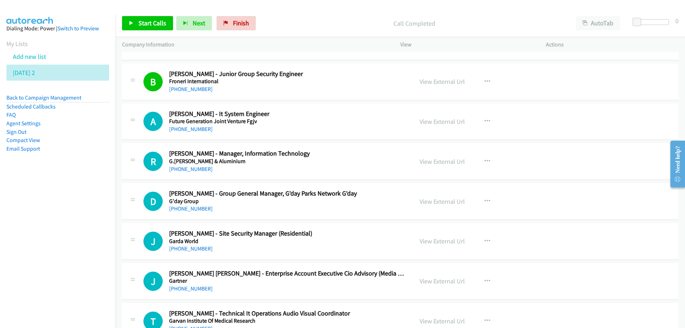
scroll to position [3353, 0]
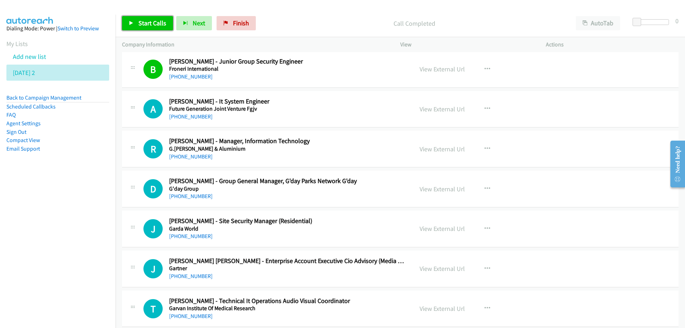
click at [157, 23] on span "Start Calls" at bounding box center [152, 23] width 28 height 8
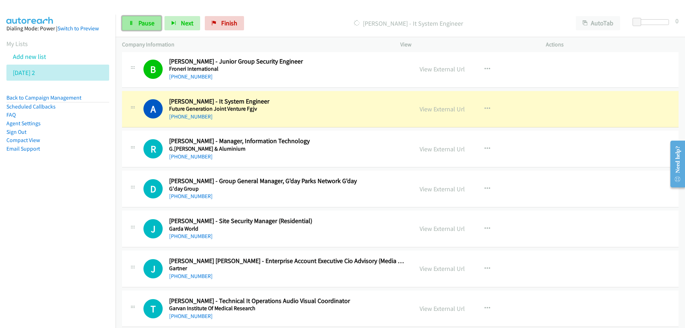
click at [149, 22] on span "Pause" at bounding box center [146, 23] width 16 height 8
click at [432, 108] on link "View External Url" at bounding box center [441, 109] width 45 height 8
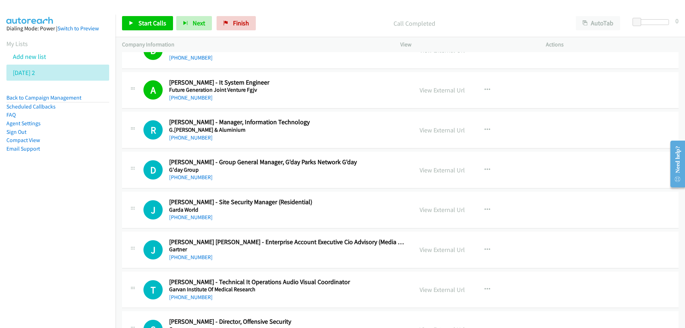
scroll to position [3388, 0]
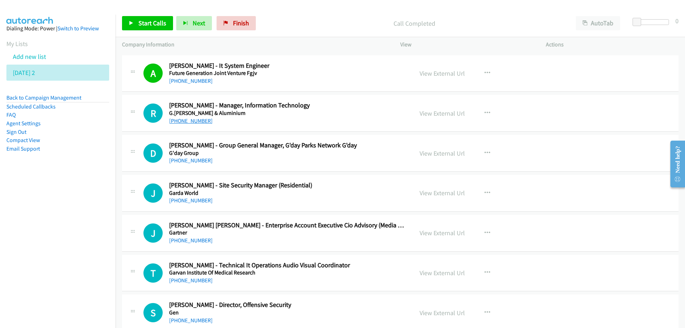
click at [186, 121] on link "+61 408 872 649" at bounding box center [191, 120] width 44 height 7
click at [312, 156] on div "+61 418 929 910" at bounding box center [286, 160] width 235 height 9
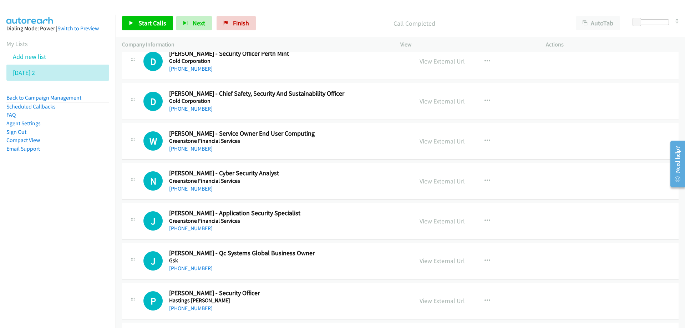
scroll to position [3781, 0]
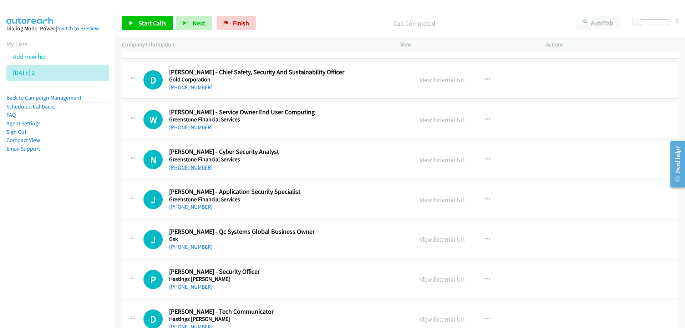
click at [186, 169] on link "+61 411 885 544" at bounding box center [191, 167] width 44 height 7
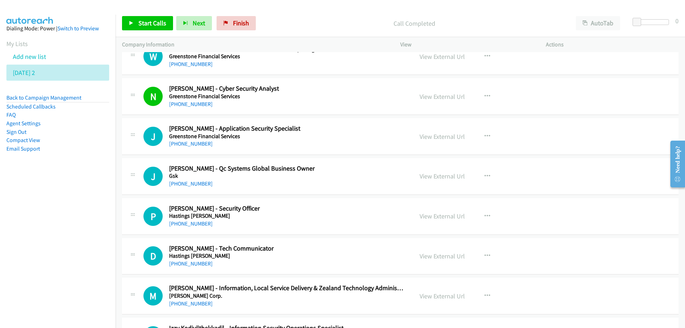
scroll to position [3852, 0]
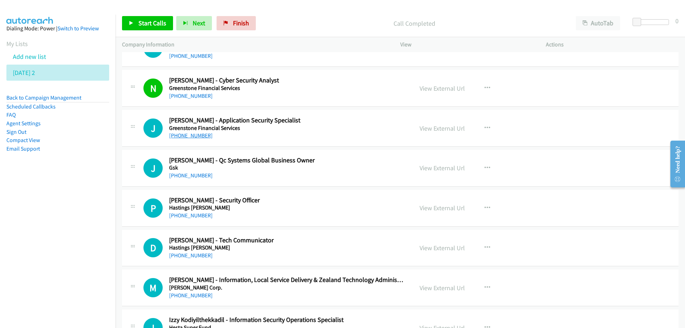
click at [187, 138] on link "+61 425 197 650" at bounding box center [191, 135] width 44 height 7
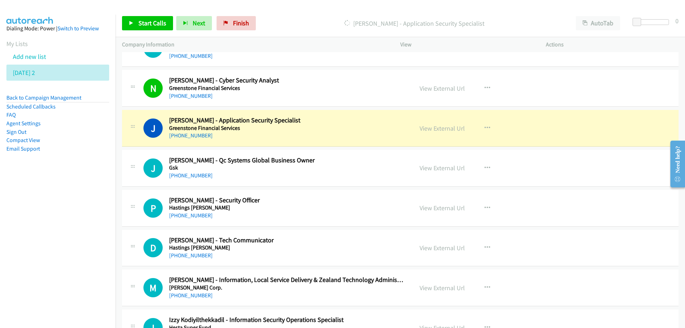
drag, startPoint x: 335, startPoint y: 132, endPoint x: 428, endPoint y: 109, distance: 95.9
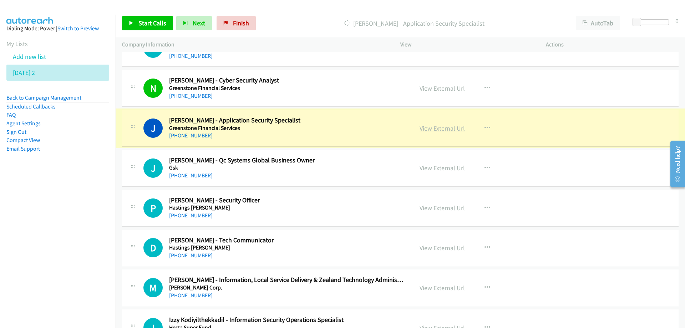
click at [430, 127] on link "View External Url" at bounding box center [441, 128] width 45 height 8
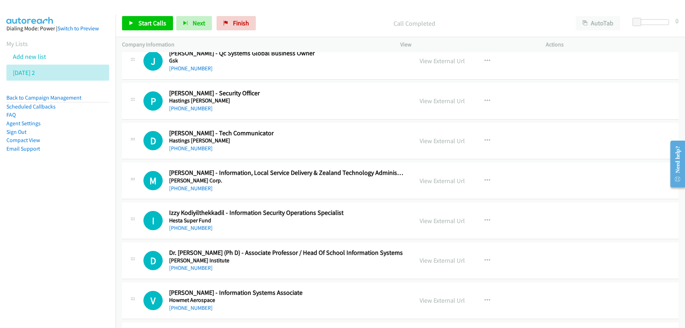
scroll to position [3995, 0]
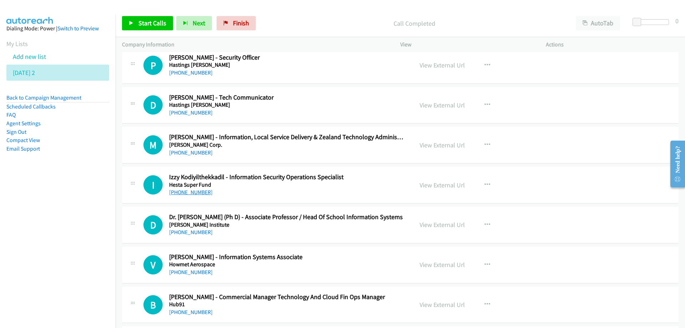
click at [195, 194] on link "+61 466 090 638" at bounding box center [191, 192] width 44 height 7
click at [67, 271] on nav "Dialing Mode: Power | Switch to Preview My Lists Add new list Tuesday 2 Back to…" at bounding box center [58, 179] width 116 height 328
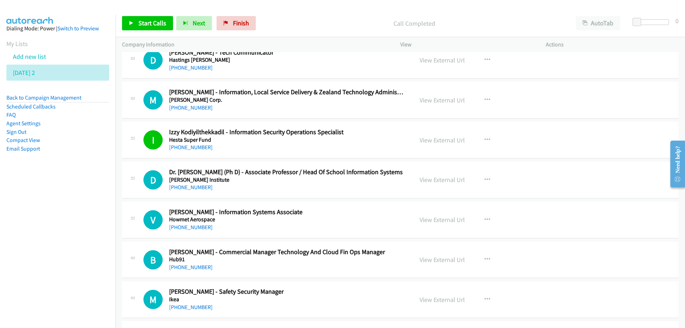
scroll to position [4066, 0]
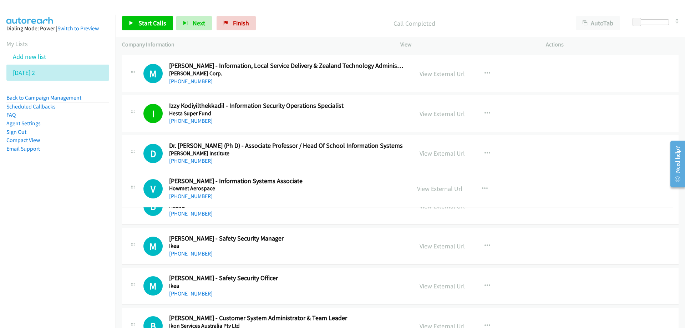
drag, startPoint x: 220, startPoint y: 186, endPoint x: 285, endPoint y: 182, distance: 65.1
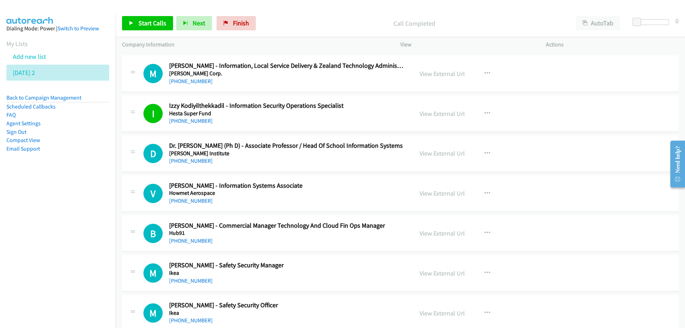
scroll to position [4102, 0]
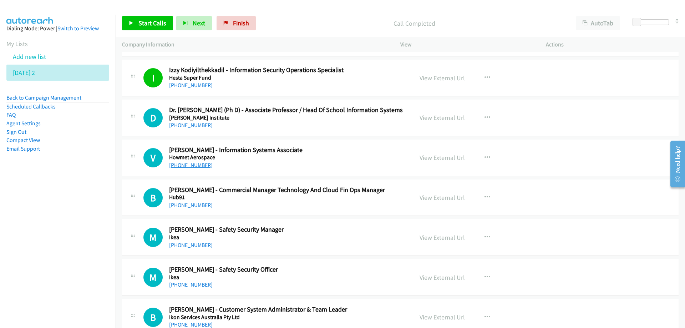
click at [192, 165] on link "+61 404 021 675" at bounding box center [191, 165] width 44 height 7
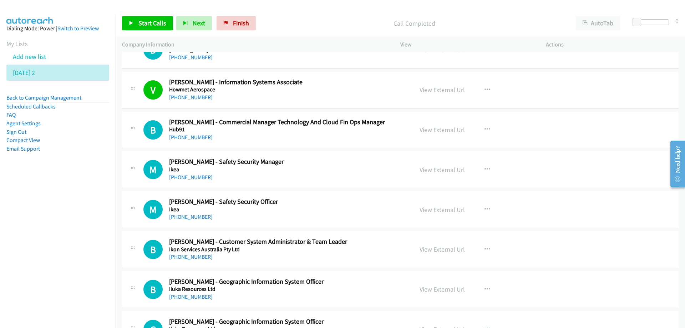
scroll to position [4173, 0]
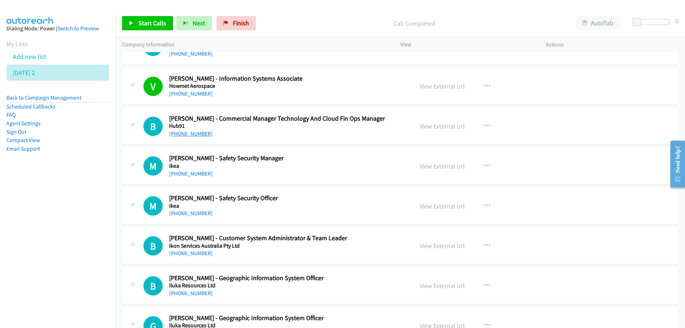
click at [185, 134] on link "+64 21 113 2852" at bounding box center [191, 133] width 44 height 7
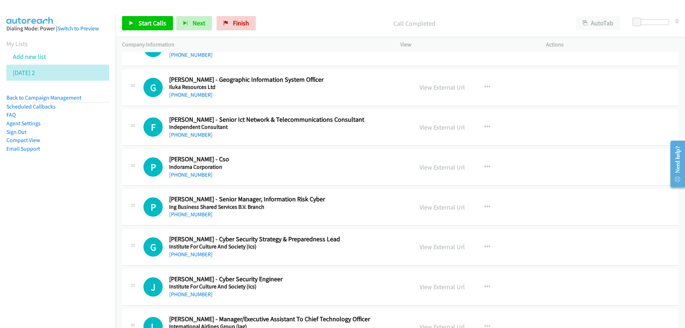
scroll to position [4423, 0]
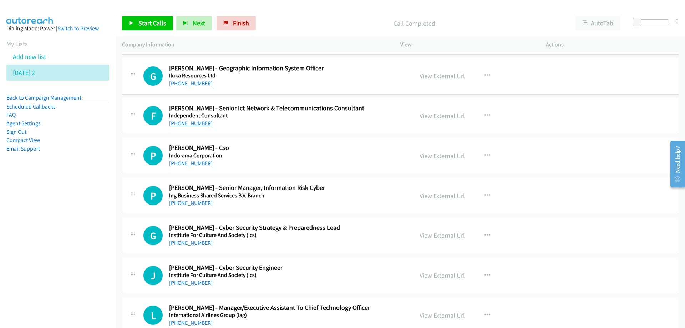
click at [189, 123] on link "+61 419 808 737" at bounding box center [191, 123] width 44 height 7
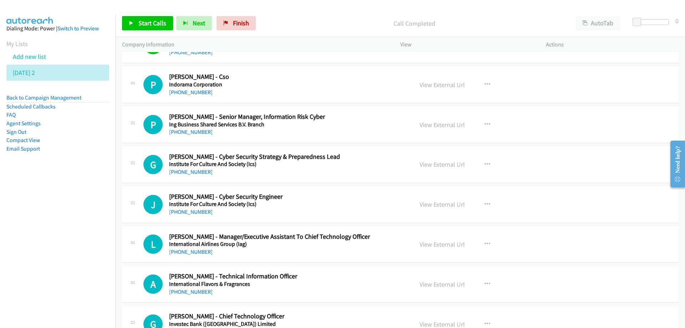
scroll to position [4494, 0]
click at [190, 132] on link "+61 475 824 754" at bounding box center [191, 131] width 44 height 7
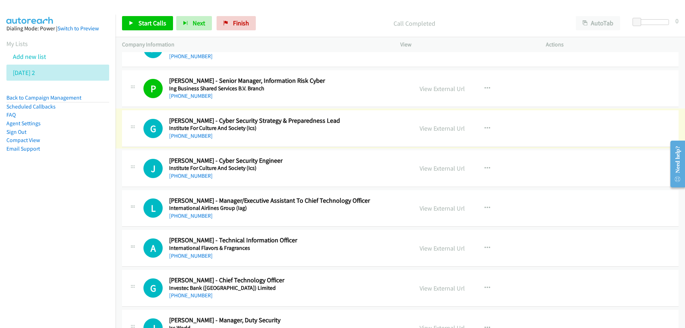
click at [193, 137] on link "+61 421 886 577" at bounding box center [191, 135] width 44 height 7
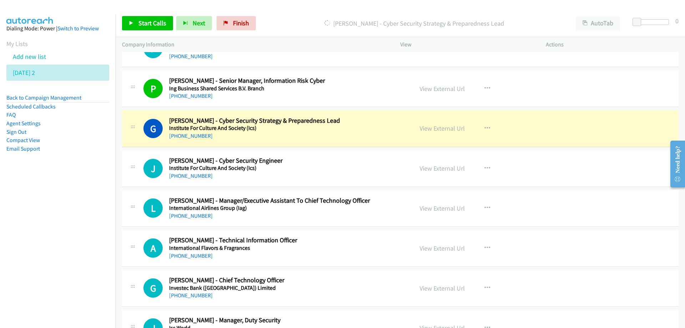
click at [376, 140] on div "+61 421 886 577" at bounding box center [286, 136] width 235 height 9
click at [431, 128] on link "View External Url" at bounding box center [441, 128] width 45 height 8
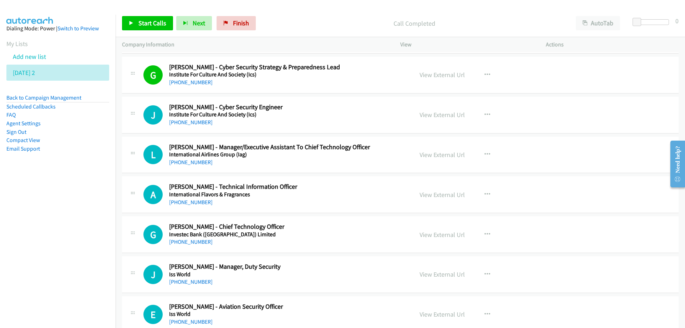
scroll to position [4601, 0]
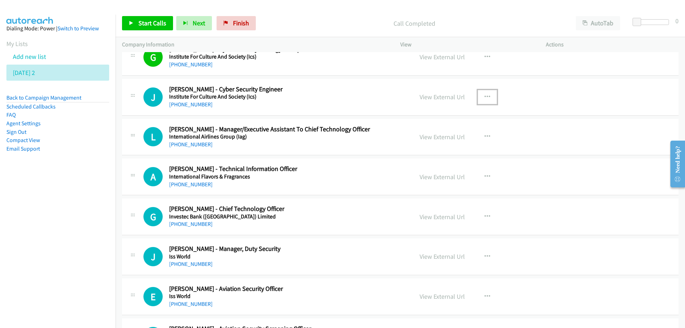
click at [484, 97] on icon "button" at bounding box center [487, 97] width 6 height 6
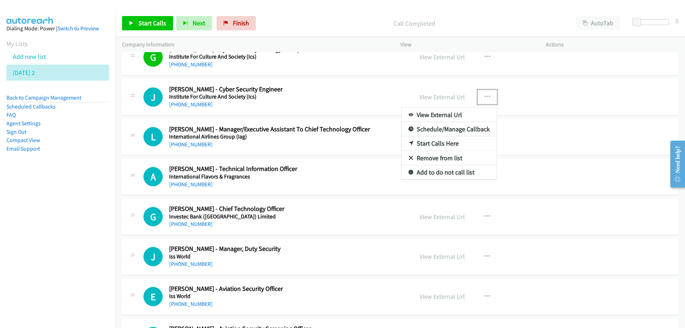
click at [423, 144] on link "Start Calls Here" at bounding box center [449, 143] width 95 height 14
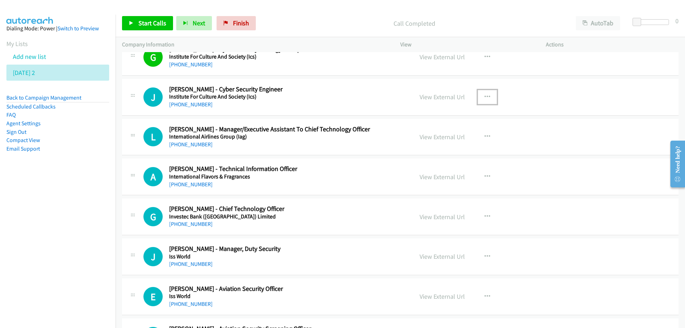
click at [487, 95] on button "button" at bounding box center [487, 97] width 19 height 14
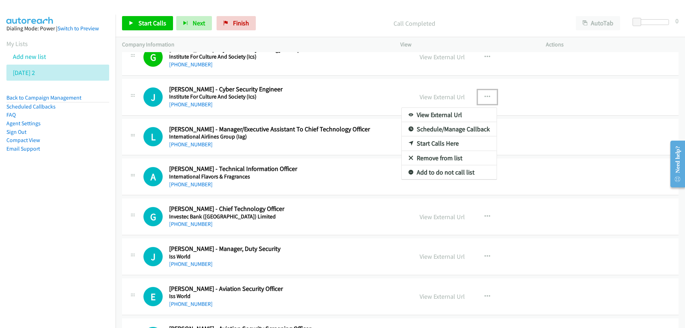
click at [420, 141] on link "Start Calls Here" at bounding box center [449, 143] width 95 height 14
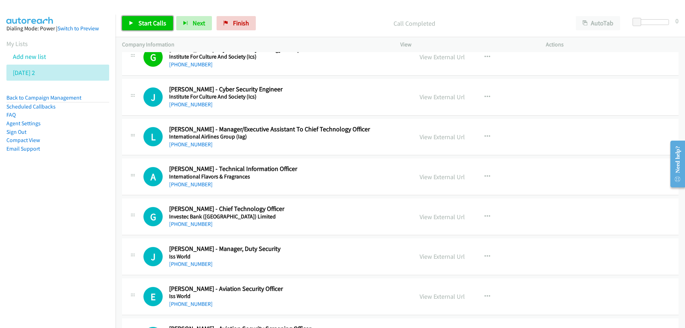
click at [143, 25] on span "Start Calls" at bounding box center [152, 23] width 28 height 8
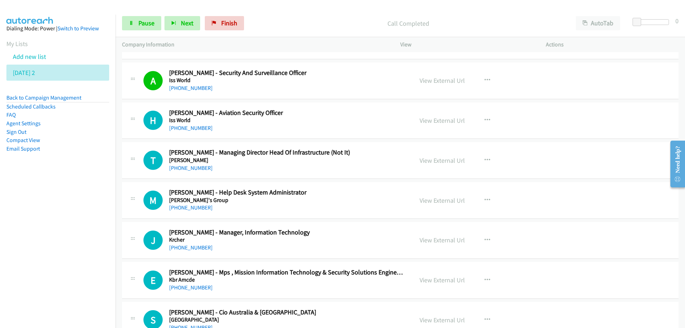
scroll to position [5065, 0]
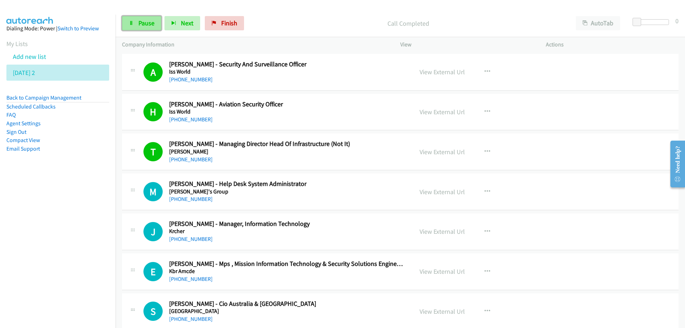
click at [147, 28] on link "Pause" at bounding box center [141, 23] width 39 height 14
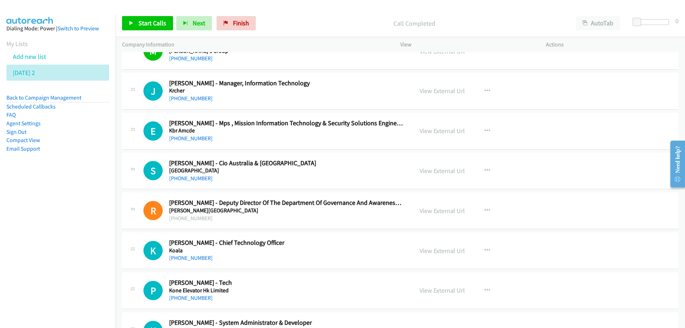
scroll to position [5207, 0]
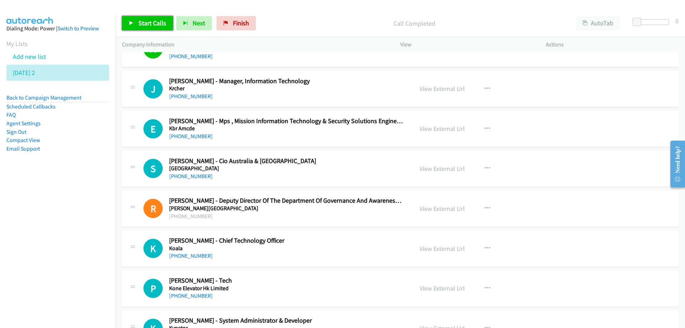
click at [154, 24] on span "Start Calls" at bounding box center [152, 23] width 28 height 8
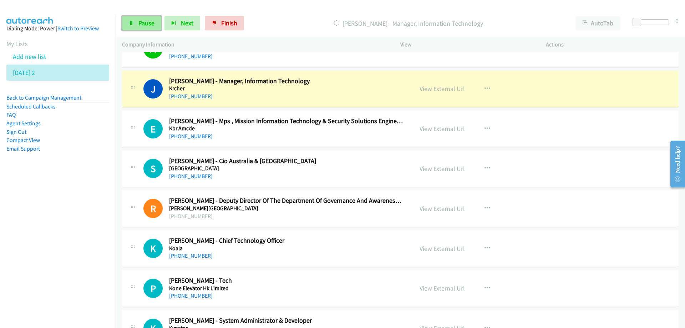
click at [146, 25] on span "Pause" at bounding box center [146, 23] width 16 height 8
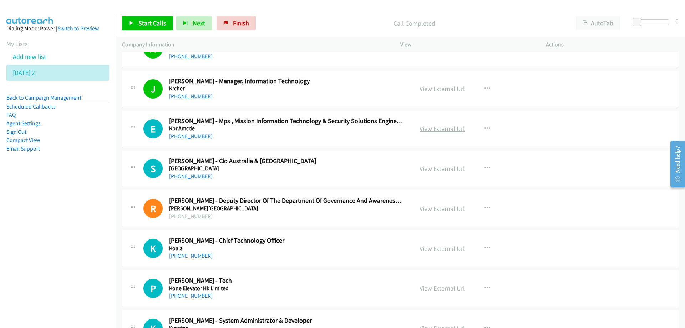
click at [443, 126] on link "View External Url" at bounding box center [441, 128] width 45 height 8
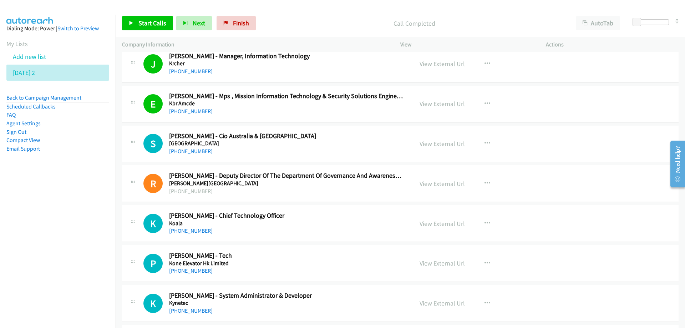
scroll to position [5243, 0]
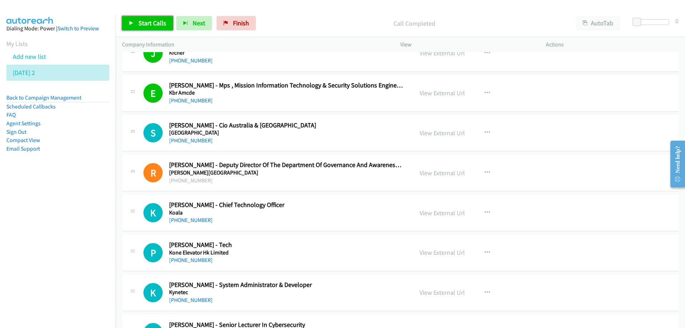
click at [146, 23] on span "Start Calls" at bounding box center [152, 23] width 28 height 8
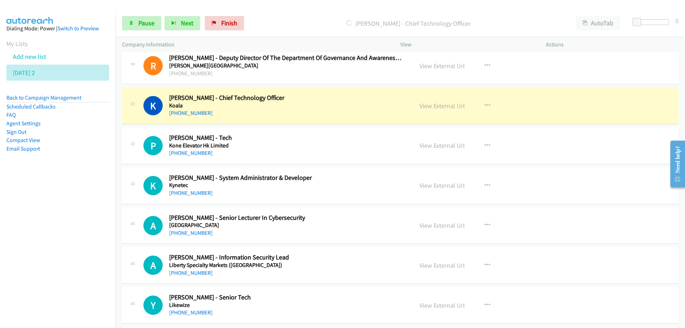
scroll to position [5386, 0]
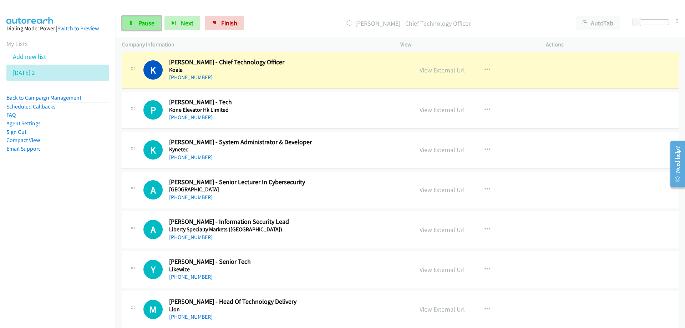
click at [147, 20] on span "Pause" at bounding box center [146, 23] width 16 height 8
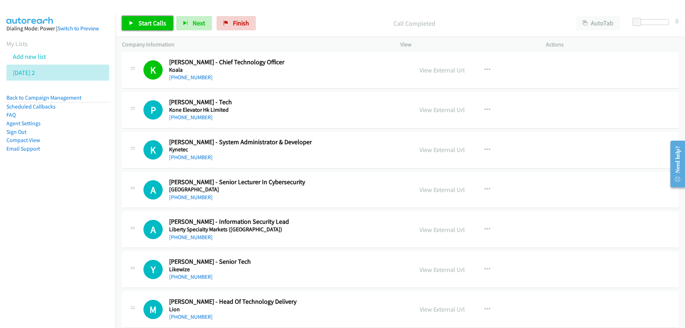
click at [147, 22] on span "Start Calls" at bounding box center [152, 23] width 28 height 8
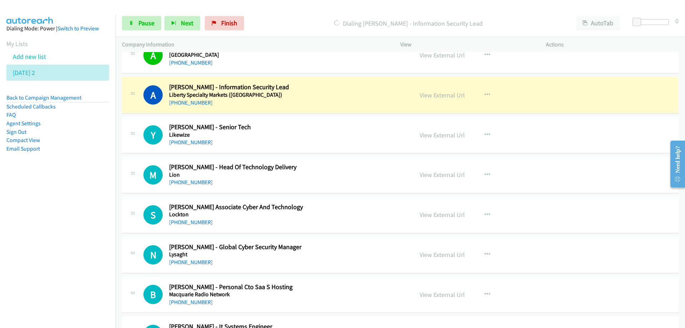
scroll to position [5528, 0]
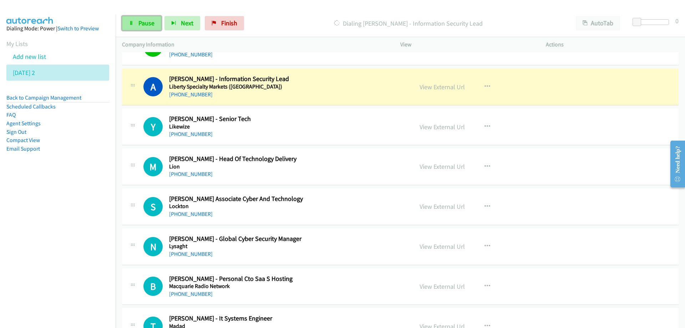
click at [152, 23] on span "Pause" at bounding box center [146, 23] width 16 height 8
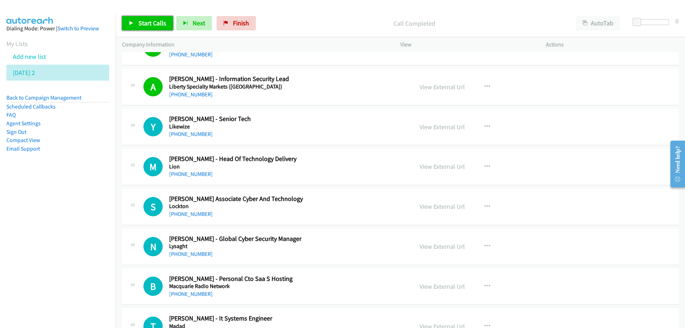
click at [157, 19] on span "Start Calls" at bounding box center [152, 23] width 28 height 8
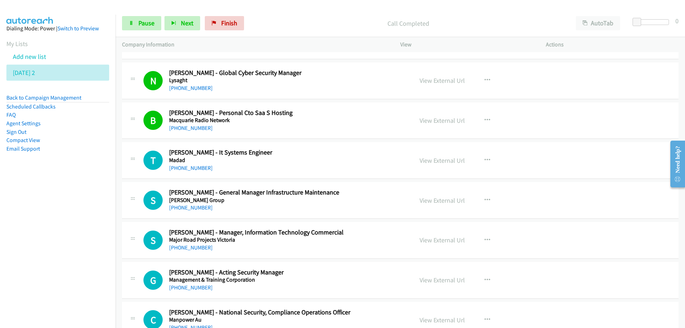
scroll to position [5707, 0]
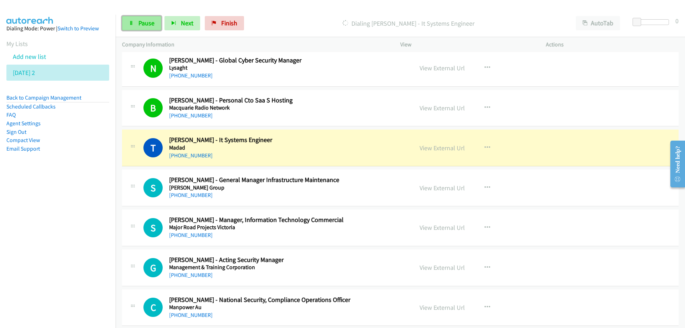
click at [151, 24] on span "Pause" at bounding box center [146, 23] width 16 height 8
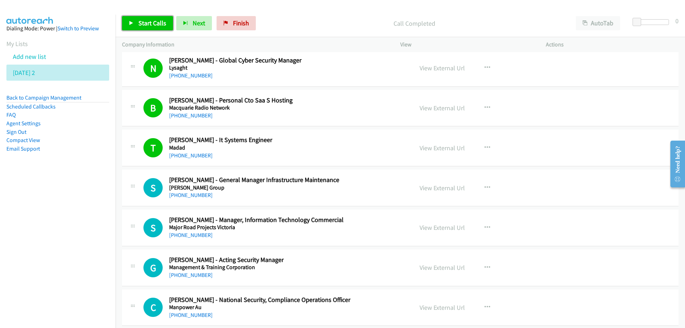
click at [149, 23] on span "Start Calls" at bounding box center [152, 23] width 28 height 8
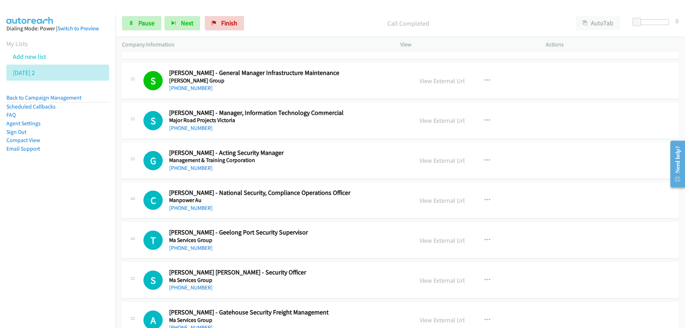
scroll to position [5849, 0]
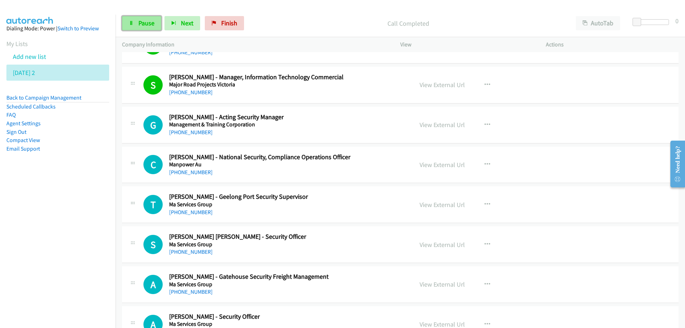
click at [143, 29] on link "Pause" at bounding box center [141, 23] width 39 height 14
click at [434, 86] on link "View External Url" at bounding box center [441, 85] width 45 height 8
click at [152, 22] on span "Start Calls" at bounding box center [152, 23] width 28 height 8
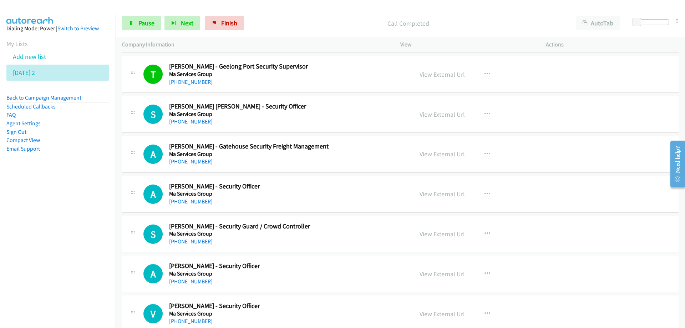
scroll to position [5992, 0]
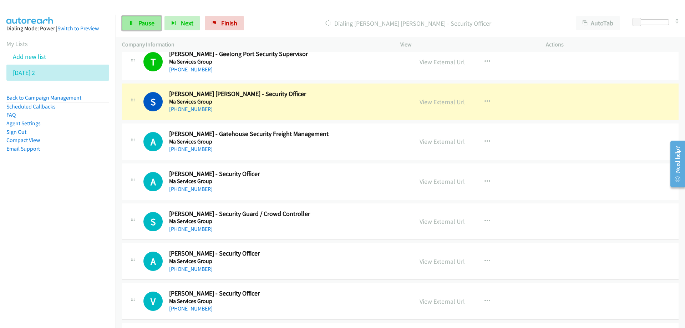
click at [154, 28] on link "Pause" at bounding box center [141, 23] width 39 height 14
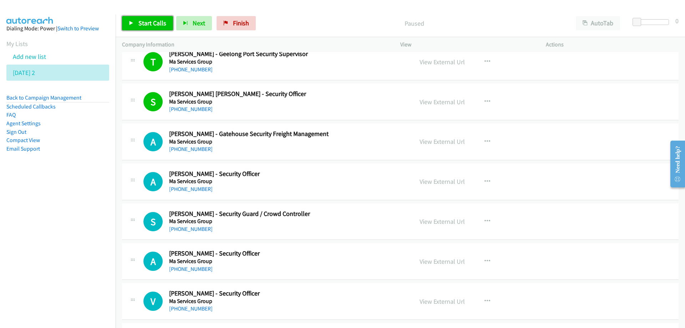
click at [148, 26] on span "Start Calls" at bounding box center [152, 23] width 28 height 8
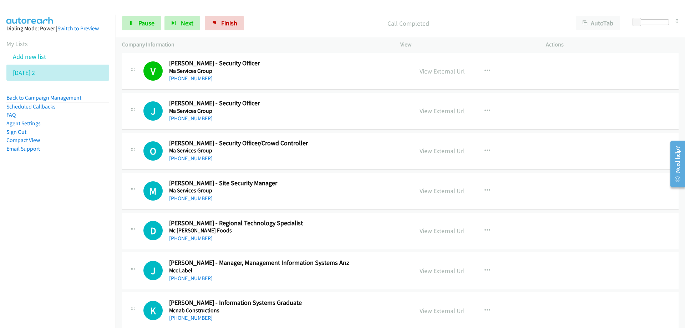
scroll to position [6242, 0]
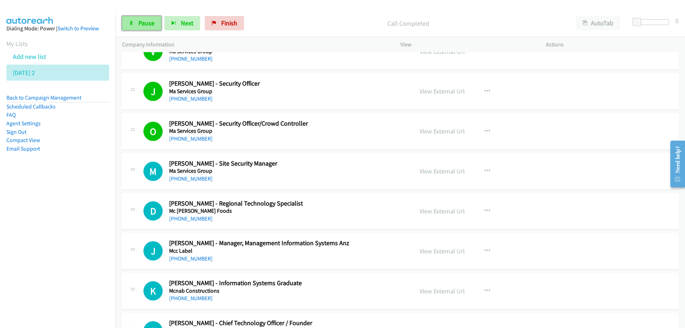
click at [132, 16] on link "Pause" at bounding box center [141, 23] width 39 height 14
click at [433, 132] on link "View External Url" at bounding box center [441, 131] width 45 height 8
click at [154, 25] on span "Start Calls" at bounding box center [152, 23] width 28 height 8
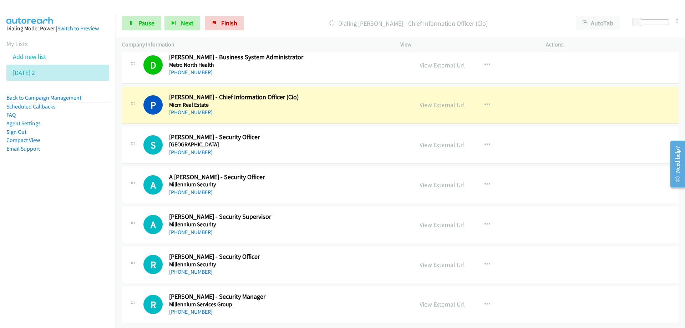
scroll to position [6672, 0]
click at [137, 21] on link "Pause" at bounding box center [141, 23] width 39 height 14
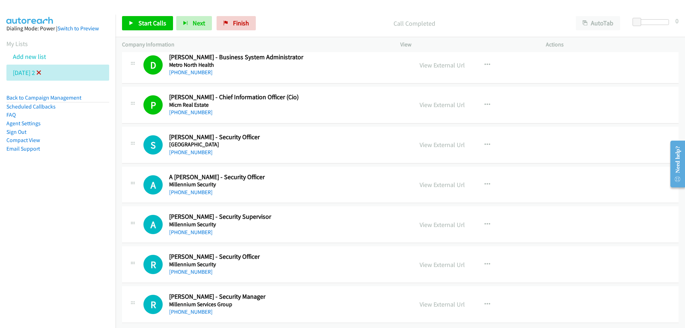
click at [41, 72] on icon at bounding box center [38, 73] width 5 height 5
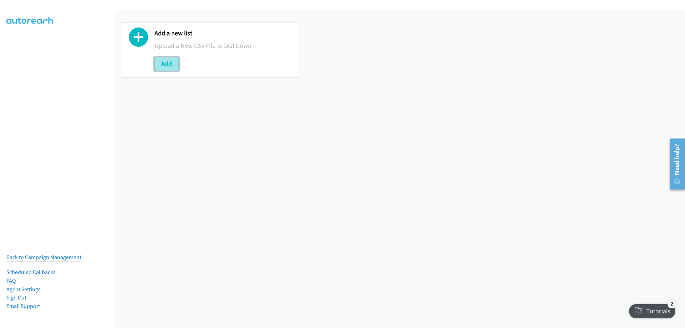
click at [167, 63] on button "Add" at bounding box center [166, 64] width 24 height 14
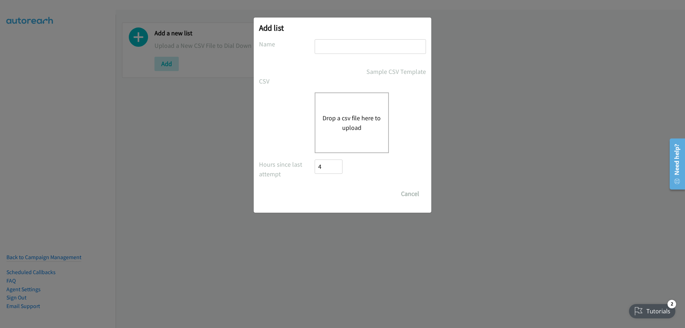
click at [331, 49] on input "text" at bounding box center [370, 46] width 111 height 15
type input "[DATE] 3"
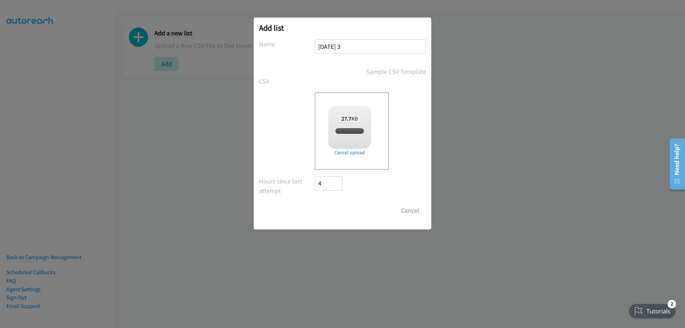
checkbox input "true"
click at [335, 213] on input "Save List" at bounding box center [333, 210] width 37 height 14
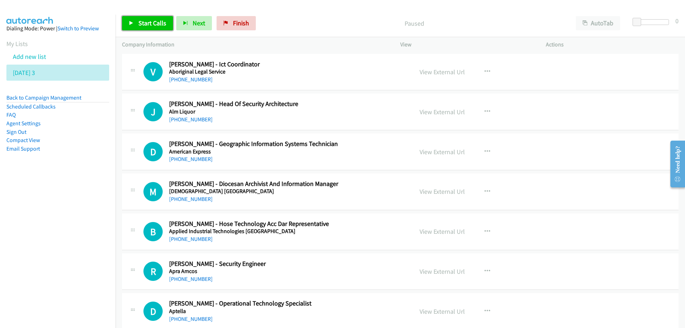
click at [150, 20] on span "Start Calls" at bounding box center [152, 23] width 28 height 8
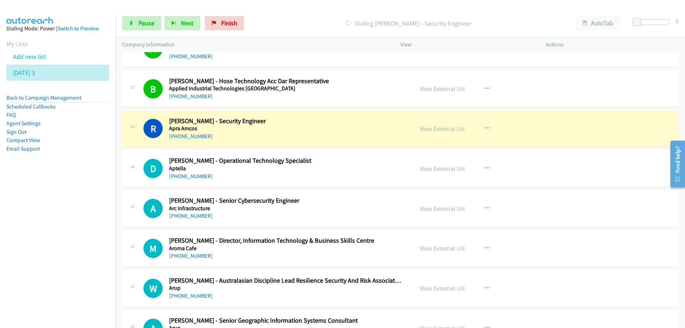
scroll to position [178, 0]
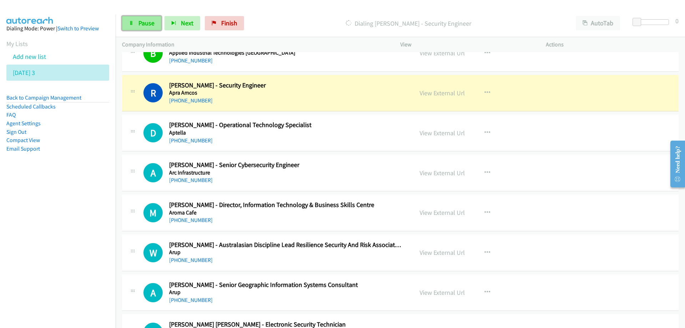
click at [144, 22] on span "Pause" at bounding box center [146, 23] width 16 height 8
click at [434, 92] on link "View External Url" at bounding box center [441, 93] width 45 height 8
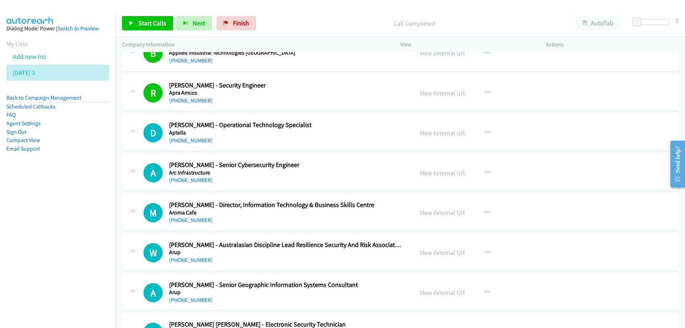
click at [361, 92] on h5 "Apra Amcos" at bounding box center [286, 92] width 235 height 7
click at [427, 92] on link "View External Url" at bounding box center [441, 93] width 45 height 8
click at [151, 20] on span "Start Calls" at bounding box center [152, 23] width 28 height 8
click at [141, 21] on span "Pause" at bounding box center [146, 23] width 16 height 8
click at [158, 22] on span "Start Calls" at bounding box center [152, 23] width 28 height 8
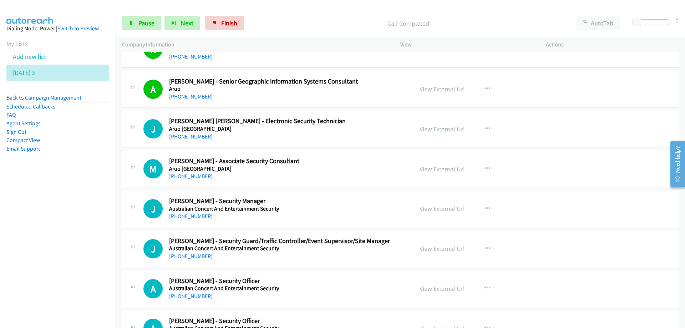
scroll to position [392, 0]
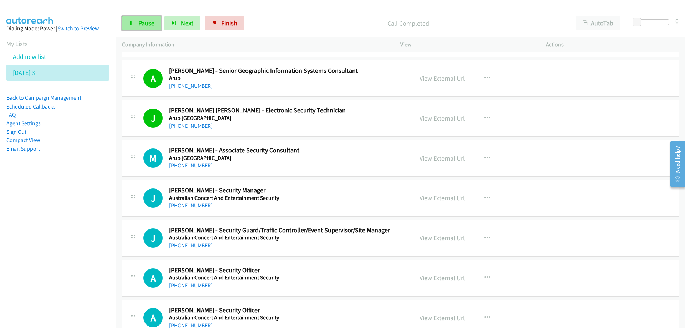
click at [146, 23] on span "Pause" at bounding box center [146, 23] width 16 height 8
click at [46, 71] on li "Tuesday 3" at bounding box center [57, 73] width 103 height 16
click at [41, 73] on icon at bounding box center [38, 73] width 5 height 5
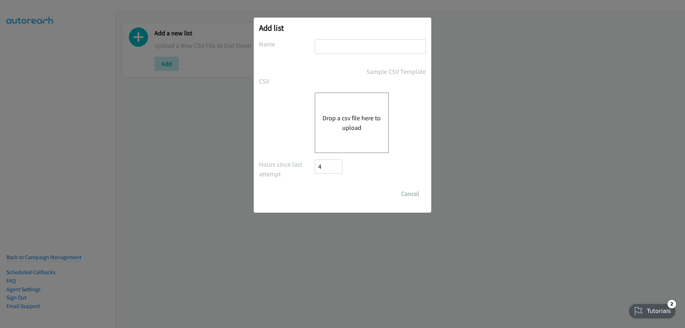
click at [358, 44] on input "text" at bounding box center [370, 46] width 111 height 15
type input "[DATE] 4"
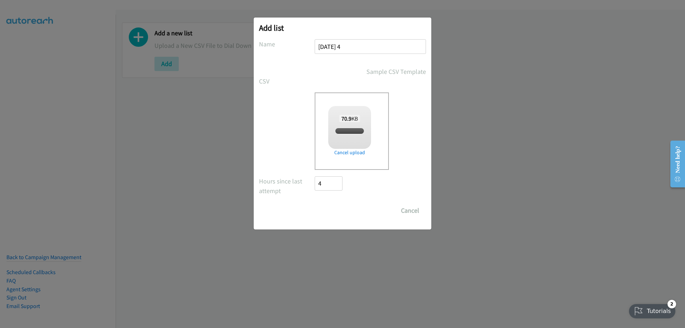
checkbox input "true"
click at [330, 208] on input "Save List" at bounding box center [333, 210] width 37 height 14
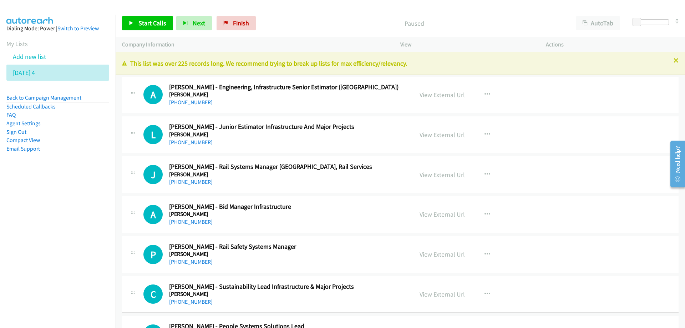
drag, startPoint x: 32, startPoint y: 232, endPoint x: 35, endPoint y: 236, distance: 5.0
click at [33, 233] on nav "Dialing Mode: Power | Switch to Preview My Lists Add new list [DATE] 4 Back to …" at bounding box center [58, 179] width 116 height 328
click at [156, 25] on span "Start Calls" at bounding box center [152, 23] width 28 height 8
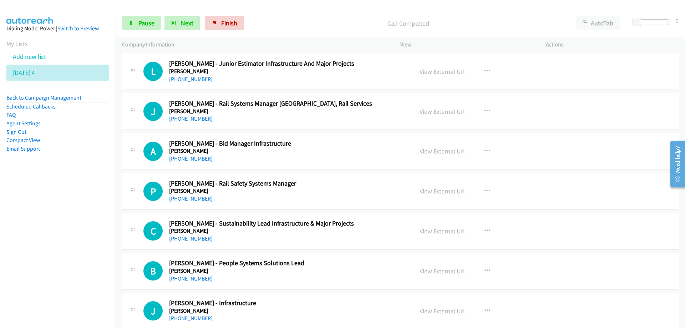
scroll to position [71, 0]
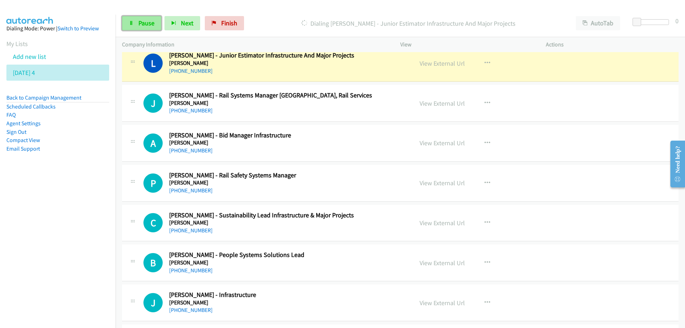
click at [150, 26] on span "Pause" at bounding box center [146, 23] width 16 height 8
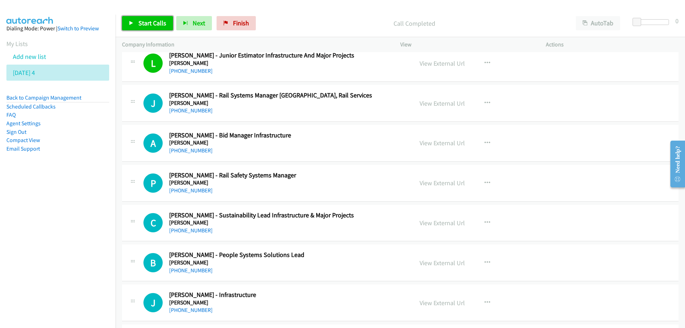
click at [147, 21] on span "Start Calls" at bounding box center [152, 23] width 28 height 8
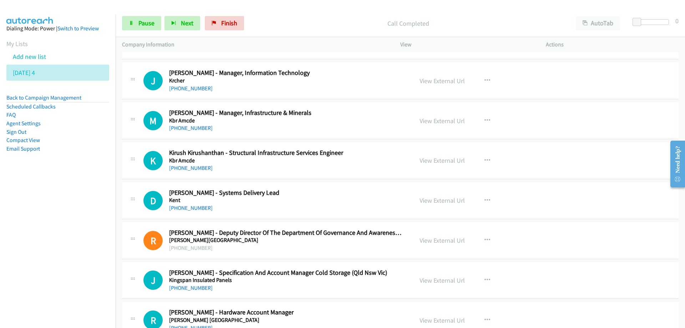
scroll to position [464, 0]
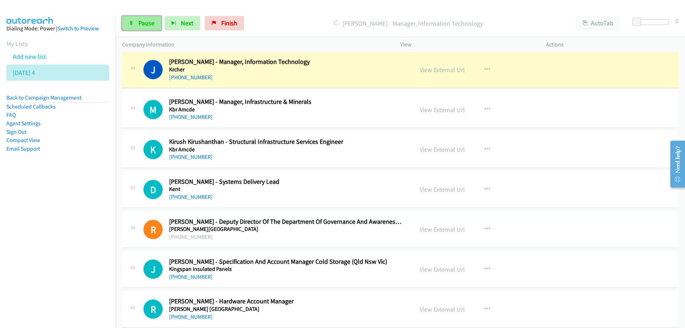
click at [149, 24] on span "Pause" at bounding box center [146, 23] width 16 height 8
click at [432, 71] on link "View External Url" at bounding box center [441, 70] width 45 height 8
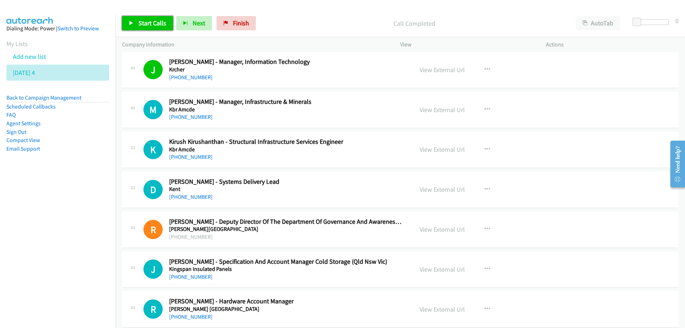
click at [151, 22] on span "Start Calls" at bounding box center [152, 23] width 28 height 8
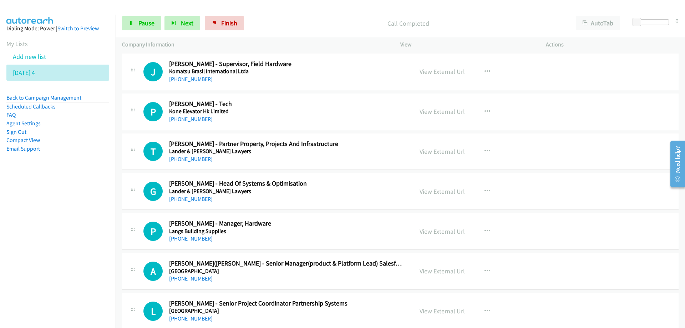
scroll to position [785, 0]
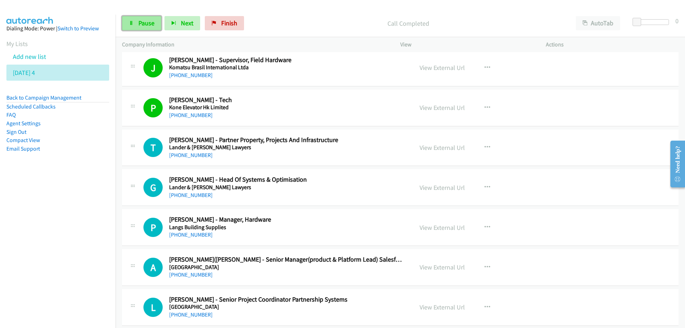
click at [140, 20] on span "Pause" at bounding box center [146, 23] width 16 height 8
drag, startPoint x: 153, startPoint y: 28, endPoint x: 170, endPoint y: 36, distance: 18.2
click at [153, 28] on link "Start Calls" at bounding box center [147, 23] width 51 height 14
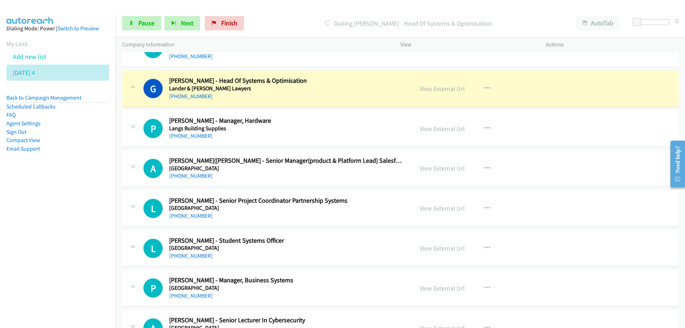
scroll to position [892, 0]
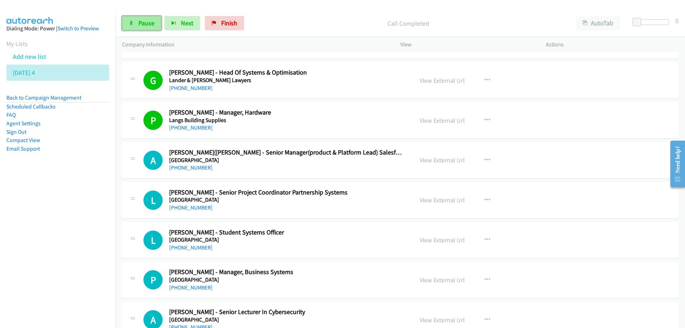
click at [147, 25] on span "Pause" at bounding box center [146, 23] width 16 height 8
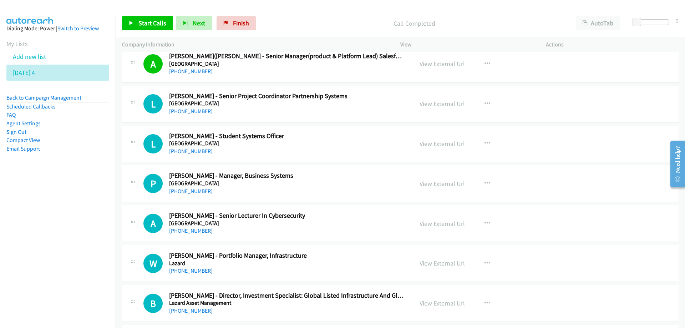
scroll to position [999, 0]
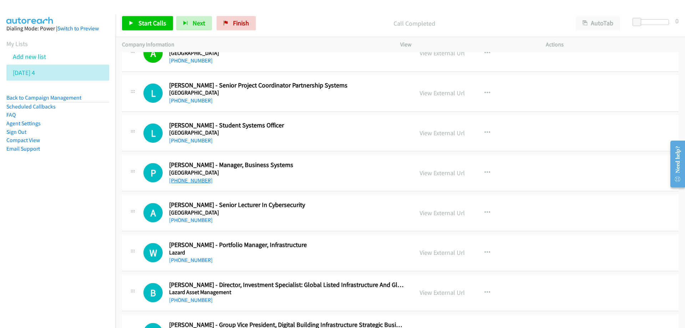
click at [182, 180] on link "[PHONE_NUMBER]" at bounding box center [191, 180] width 44 height 7
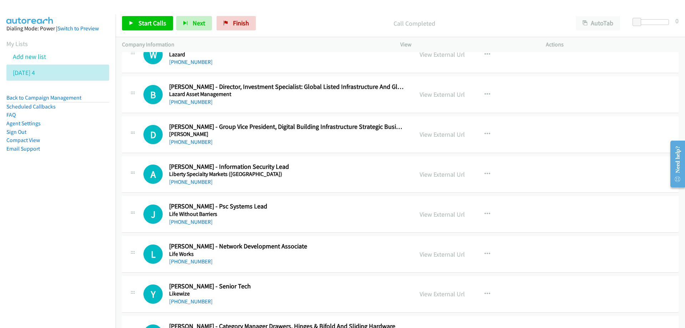
scroll to position [1213, 0]
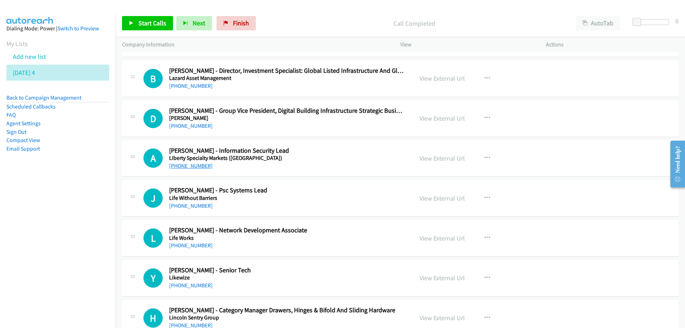
click at [189, 167] on link "[PHONE_NUMBER]" at bounding box center [191, 165] width 44 height 7
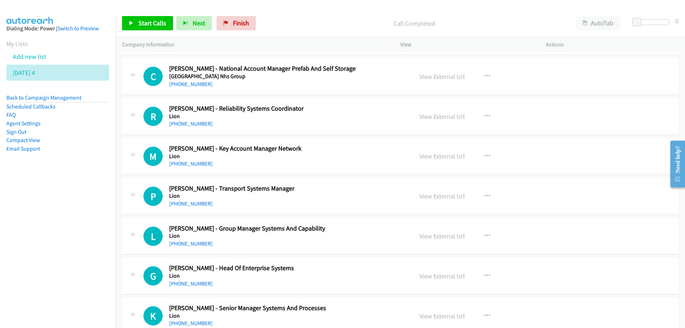
scroll to position [1569, 0]
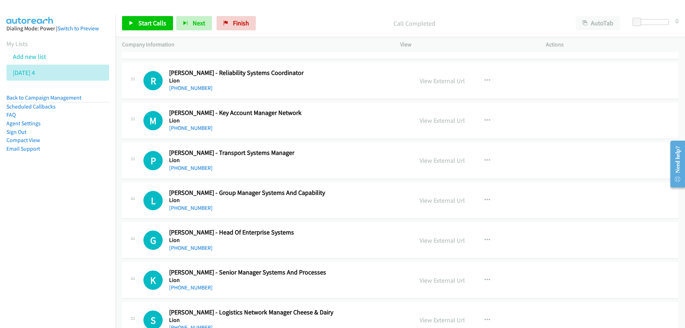
click at [243, 179] on td "P Callback Scheduled [PERSON_NAME] - Transport Systems Manager Lion [GEOGRAPHIC…" at bounding box center [400, 161] width 569 height 40
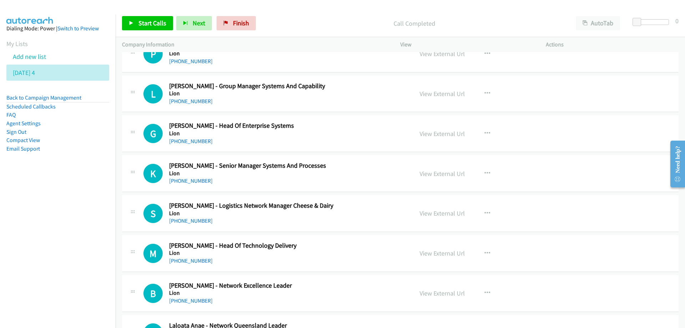
scroll to position [1676, 0]
click at [194, 140] on link "[PHONE_NUMBER]" at bounding box center [191, 140] width 44 height 7
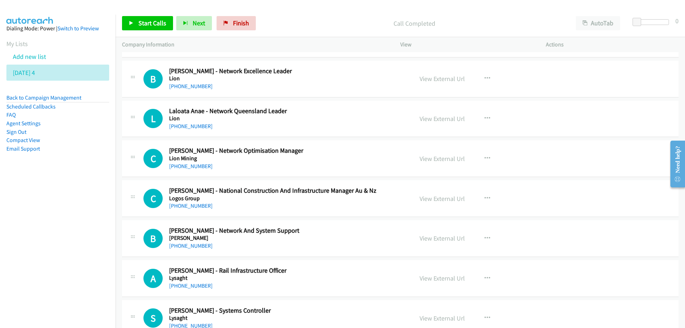
scroll to position [1926, 0]
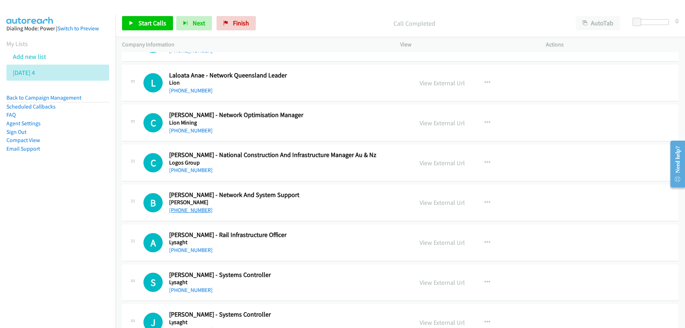
click at [190, 212] on link "[PHONE_NUMBER]" at bounding box center [191, 210] width 44 height 7
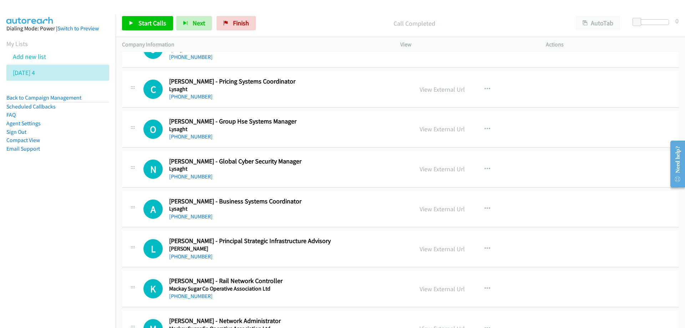
scroll to position [2211, 0]
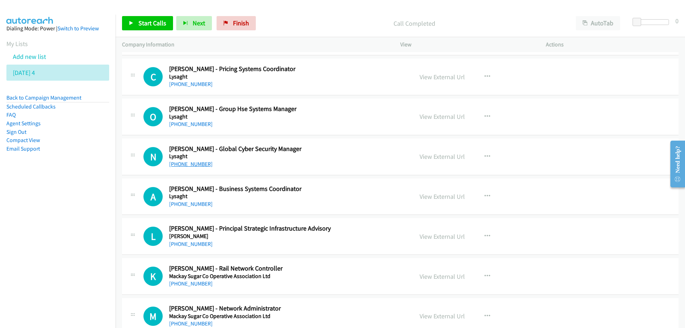
click at [198, 165] on link "[PHONE_NUMBER]" at bounding box center [191, 164] width 44 height 7
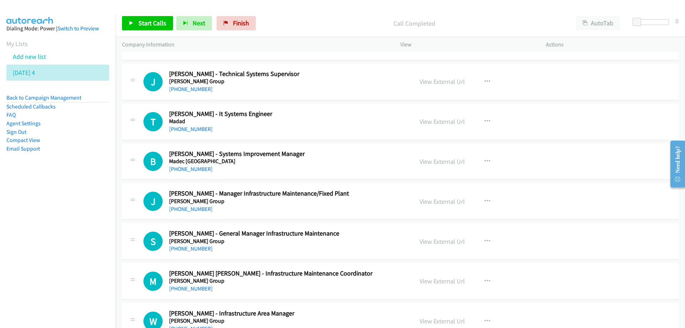
scroll to position [2497, 0]
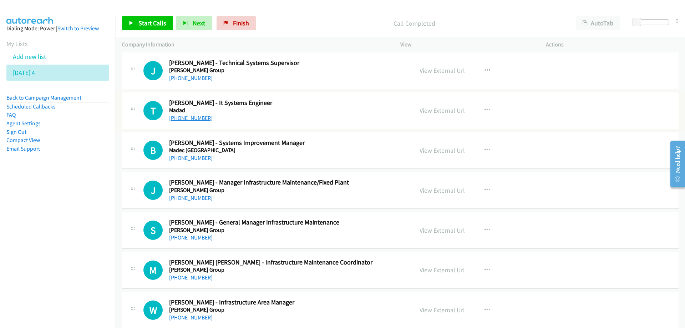
click at [187, 117] on link "[PHONE_NUMBER]" at bounding box center [191, 117] width 44 height 7
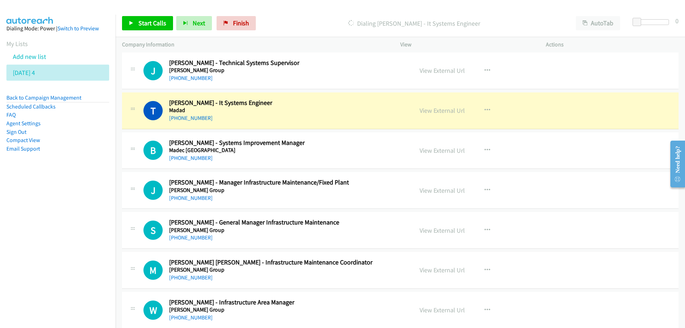
click at [322, 102] on h2 "[PERSON_NAME] - It Systems Engineer" at bounding box center [286, 103] width 235 height 8
click at [445, 113] on link "View External Url" at bounding box center [441, 110] width 45 height 8
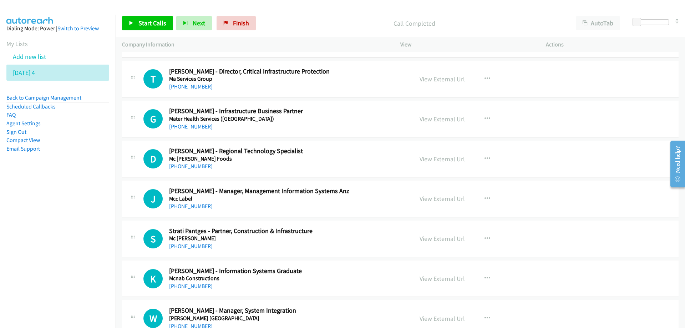
scroll to position [3424, 0]
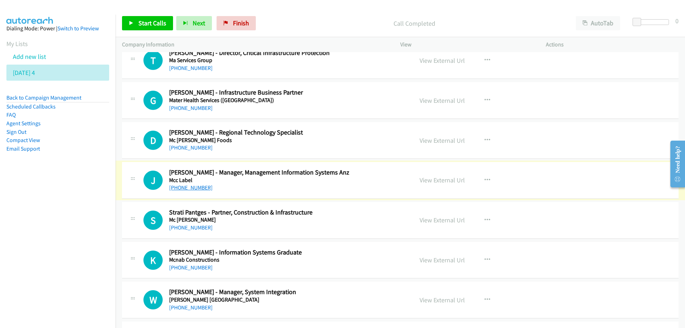
click at [182, 187] on link "[PHONE_NUMBER]" at bounding box center [191, 187] width 44 height 7
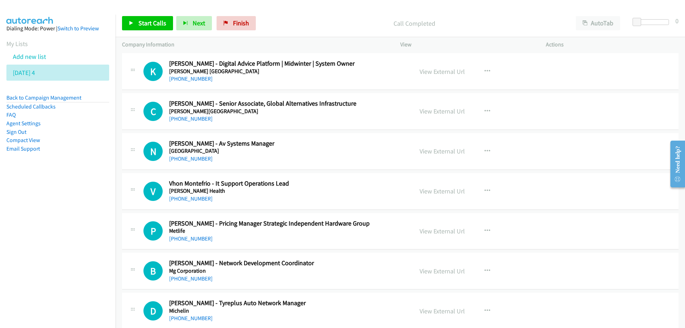
scroll to position [3709, 0]
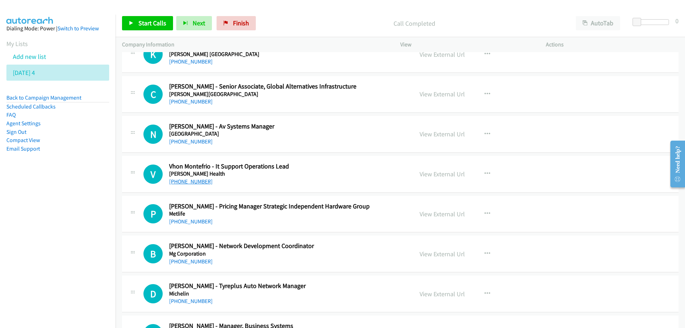
click at [190, 181] on link "[PHONE_NUMBER]" at bounding box center [191, 181] width 44 height 7
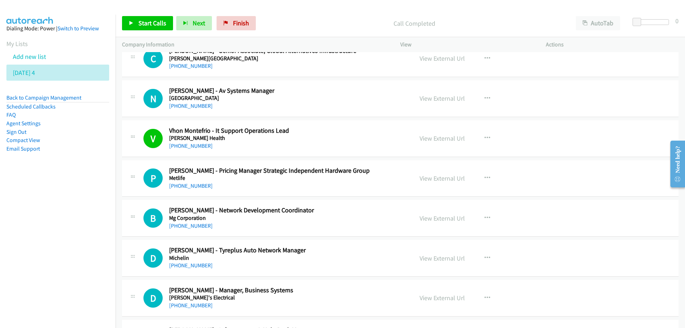
scroll to position [3781, 0]
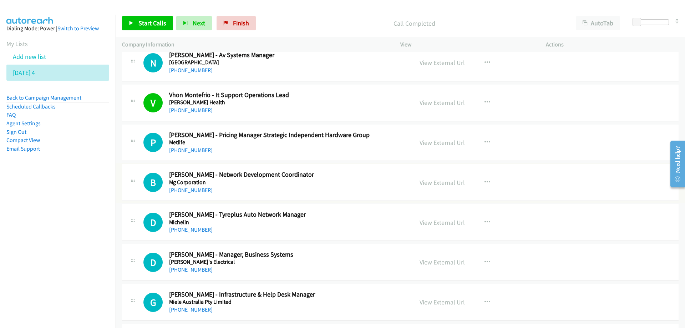
click at [190, 191] on link "[PHONE_NUMBER]" at bounding box center [191, 190] width 44 height 7
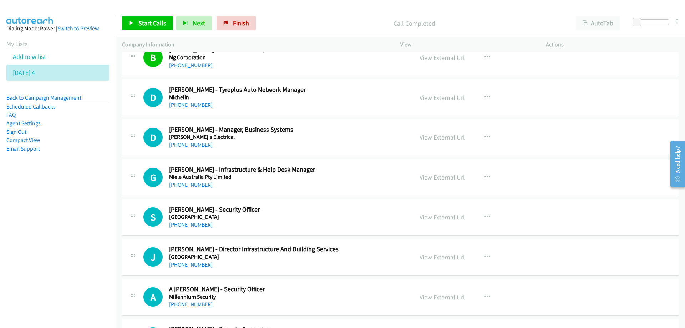
scroll to position [3923, 0]
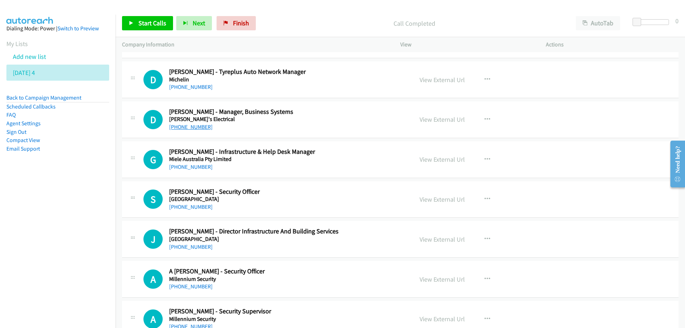
click at [193, 127] on link "[PHONE_NUMBER]" at bounding box center [191, 126] width 44 height 7
drag, startPoint x: 195, startPoint y: 169, endPoint x: 192, endPoint y: 169, distance: 3.6
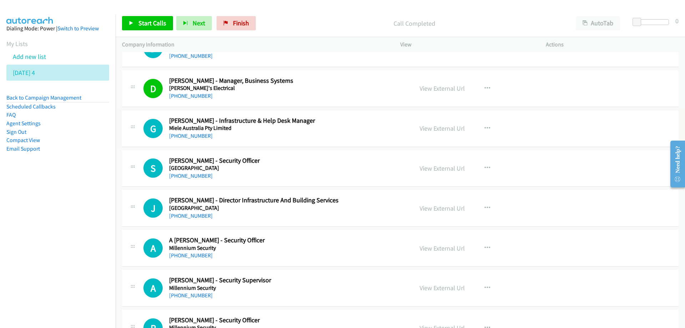
scroll to position [3959, 0]
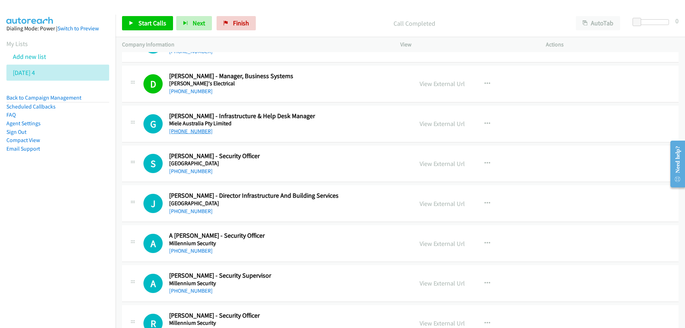
click at [189, 131] on link "[PHONE_NUMBER]" at bounding box center [191, 131] width 44 height 7
